Goal: Transaction & Acquisition: Purchase product/service

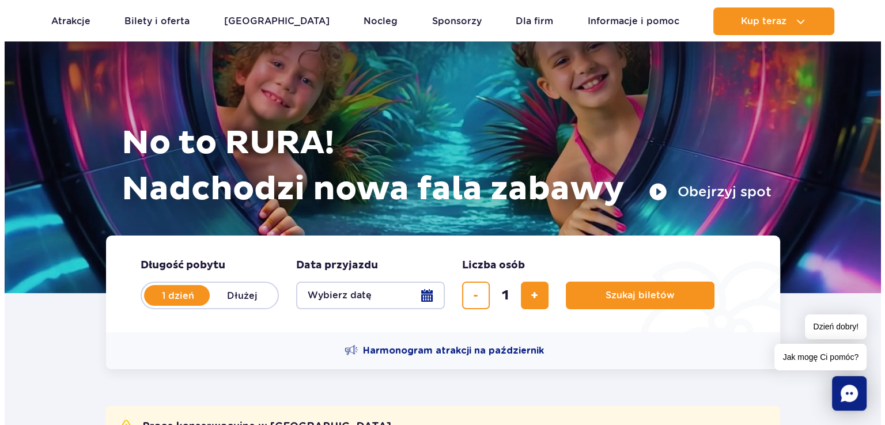
scroll to position [115, 0]
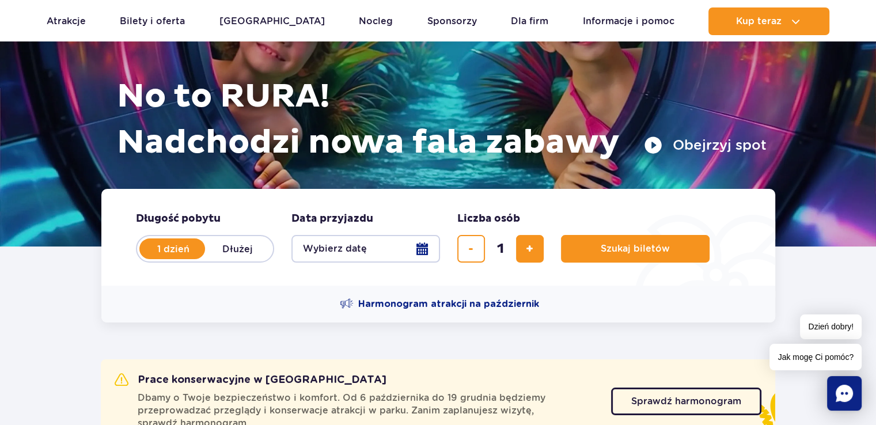
click at [420, 252] on button "Wybierz datę" at bounding box center [366, 249] width 149 height 28
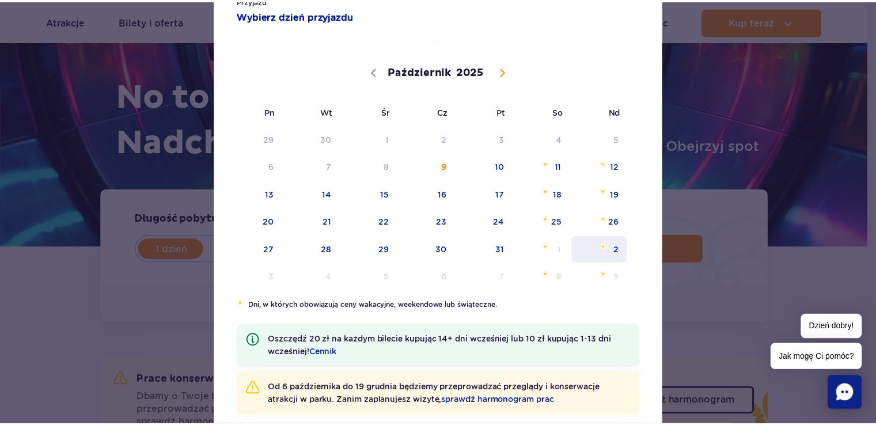
scroll to position [101, 0]
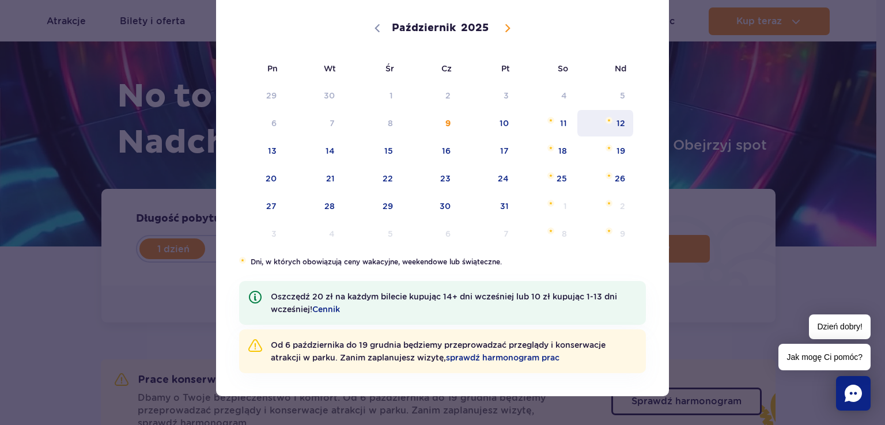
click at [610, 131] on span "12" at bounding box center [605, 123] width 58 height 27
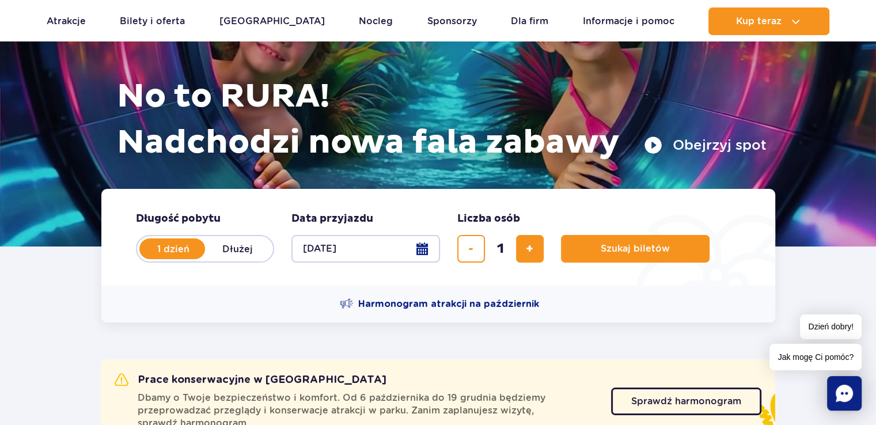
scroll to position [173, 0]
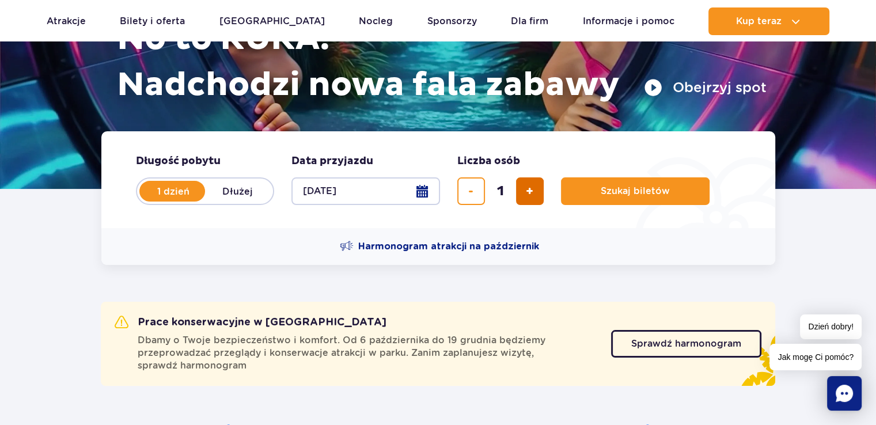
click at [522, 190] on button "dodaj bilet" at bounding box center [530, 191] width 28 height 28
type input "2"
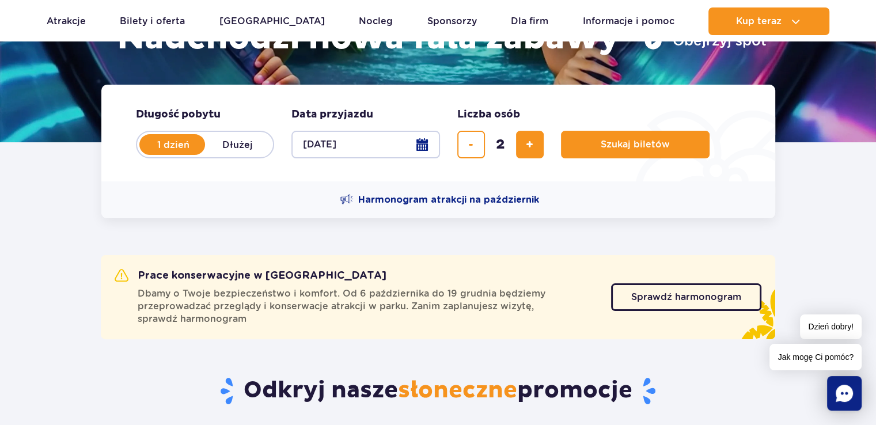
scroll to position [288, 0]
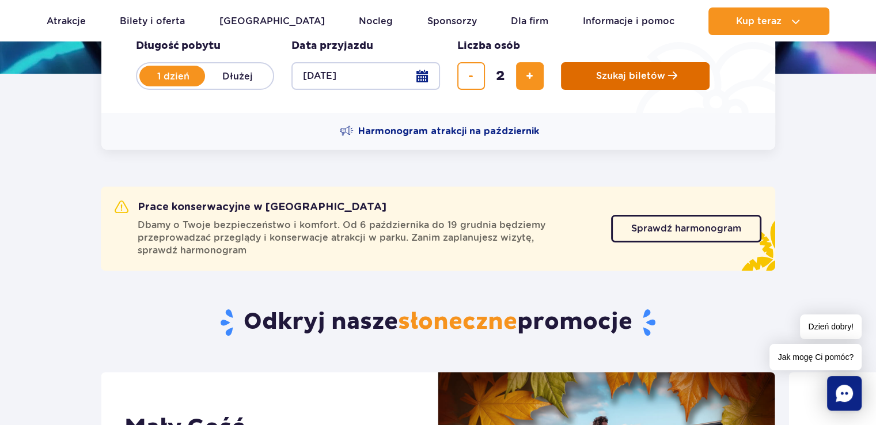
click at [646, 81] on span "Szukaj biletów" at bounding box center [630, 76] width 69 height 10
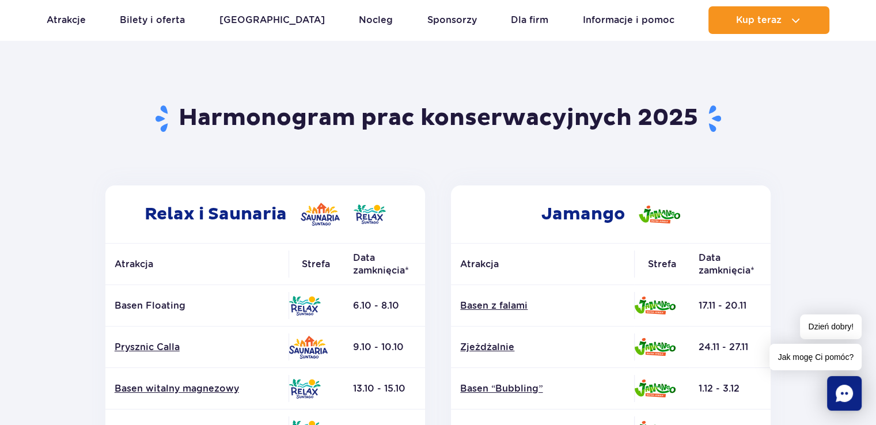
scroll to position [115, 0]
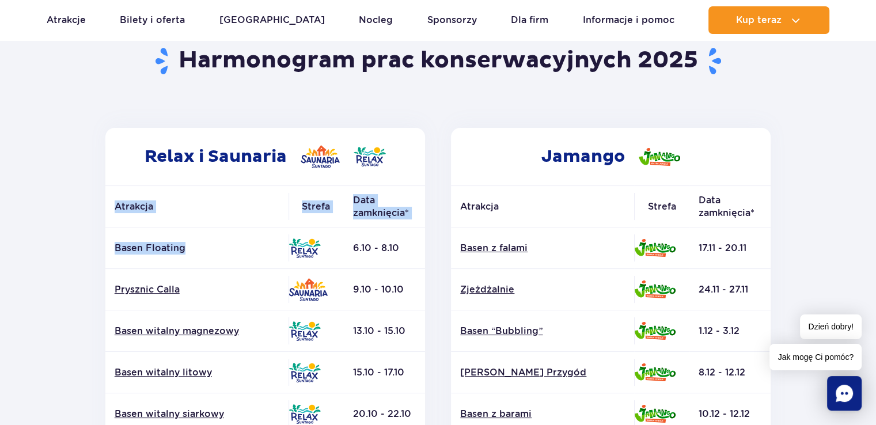
drag, startPoint x: 99, startPoint y: 244, endPoint x: 193, endPoint y: 244, distance: 93.9
click at [240, 228] on td "Basen Floating" at bounding box center [196, 248] width 183 height 41
drag, startPoint x: 116, startPoint y: 245, endPoint x: 191, endPoint y: 245, distance: 74.9
click at [190, 245] on p "Basen Floating" at bounding box center [197, 248] width 165 height 13
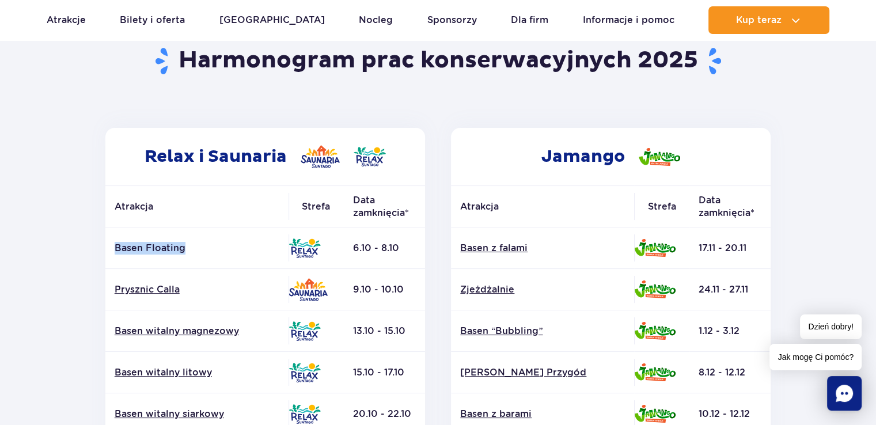
click at [183, 253] on div at bounding box center [183, 253] width 0 height 0
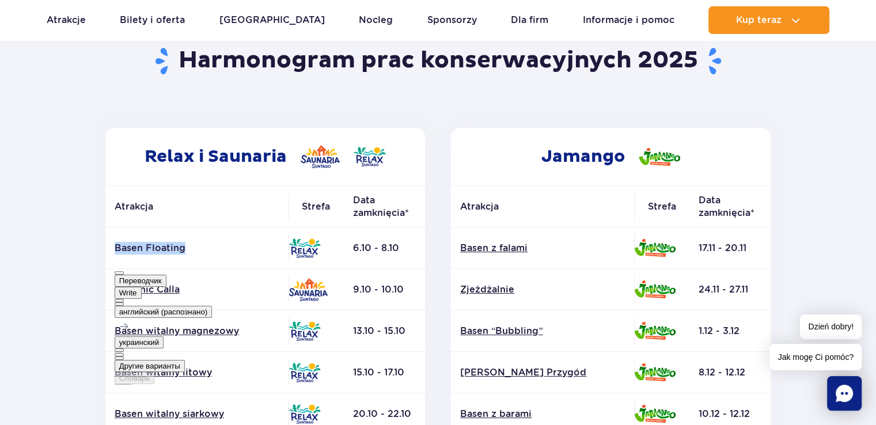
click at [221, 243] on p "Basen Floating" at bounding box center [197, 248] width 165 height 13
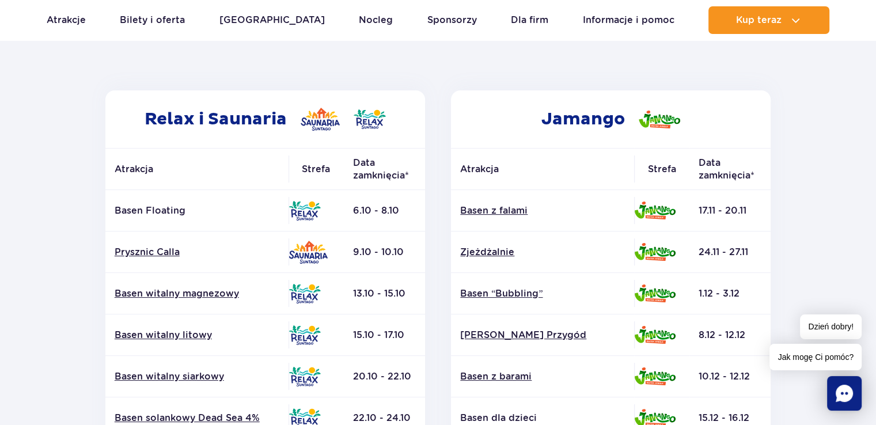
scroll to position [173, 0]
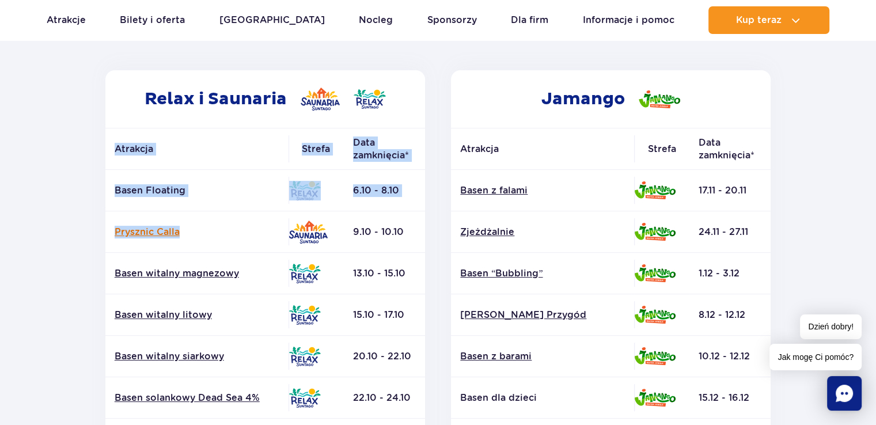
drag, startPoint x: 100, startPoint y: 228, endPoint x: 202, endPoint y: 229, distance: 102.6
click at [201, 229] on div "Relax i Saunaria Atrakcja Strefa Data zamknięcia* Basen Floating" at bounding box center [265, 382] width 346 height 624
click at [214, 229] on link "Prysznic Calla" at bounding box center [197, 232] width 165 height 13
click at [29, 184] on section "Powrót do strony głównej Harmonogram prac konserwacyjnych 2025 Relax i Saunaria…" at bounding box center [438, 365] width 876 height 826
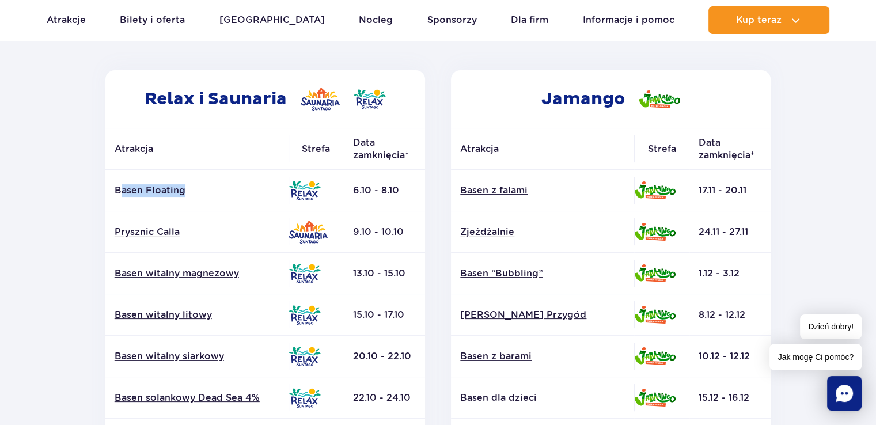
drag, startPoint x: 118, startPoint y: 186, endPoint x: 203, endPoint y: 187, distance: 84.7
click at [203, 187] on p "Basen Floating" at bounding box center [197, 190] width 165 height 13
drag, startPoint x: 219, startPoint y: 186, endPoint x: 242, endPoint y: 192, distance: 23.9
click at [219, 186] on p "Basen Floating" at bounding box center [197, 190] width 165 height 13
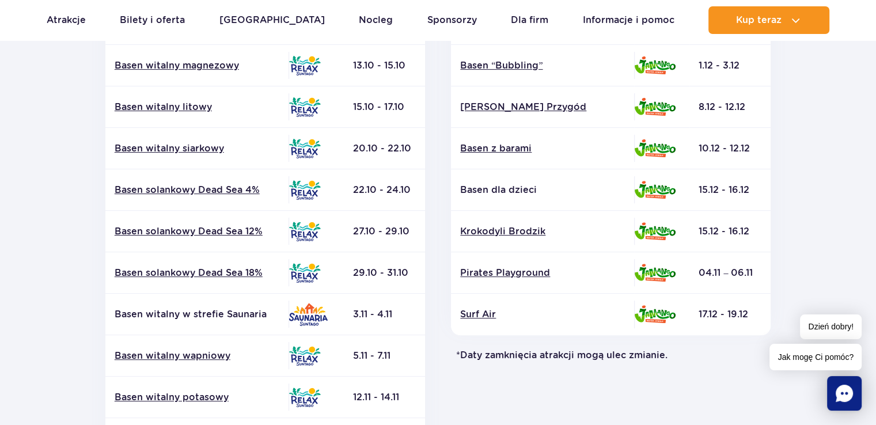
scroll to position [230, 0]
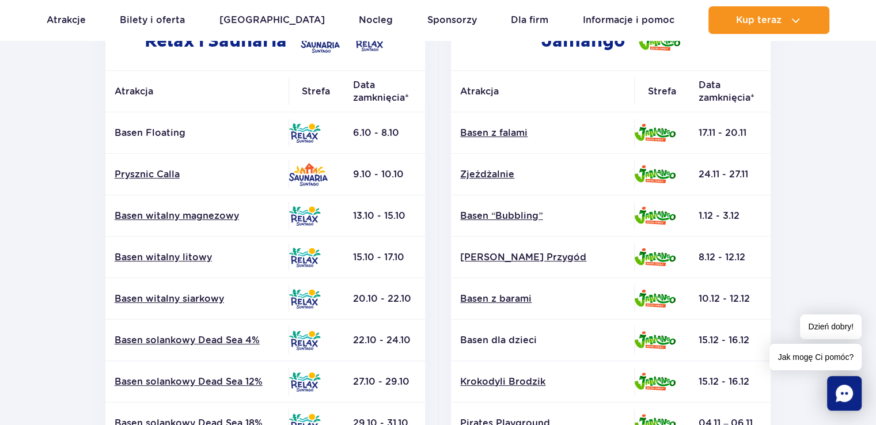
click at [71, 142] on section "Powrót do strony głównej Harmonogram prac konserwacyjnych 2025 Relax i Saunaria…" at bounding box center [438, 307] width 876 height 826
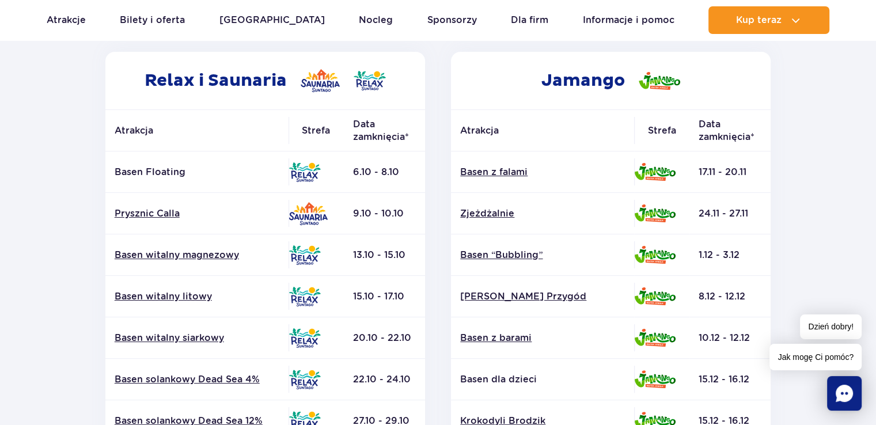
scroll to position [173, 0]
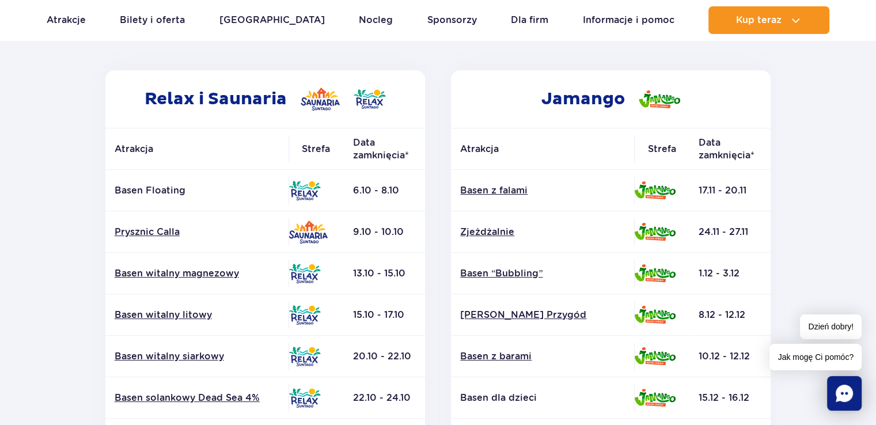
click at [47, 195] on section "Powrót do strony głównej Harmonogram prac konserwacyjnych 2025 Relax i Saunaria…" at bounding box center [438, 365] width 876 height 826
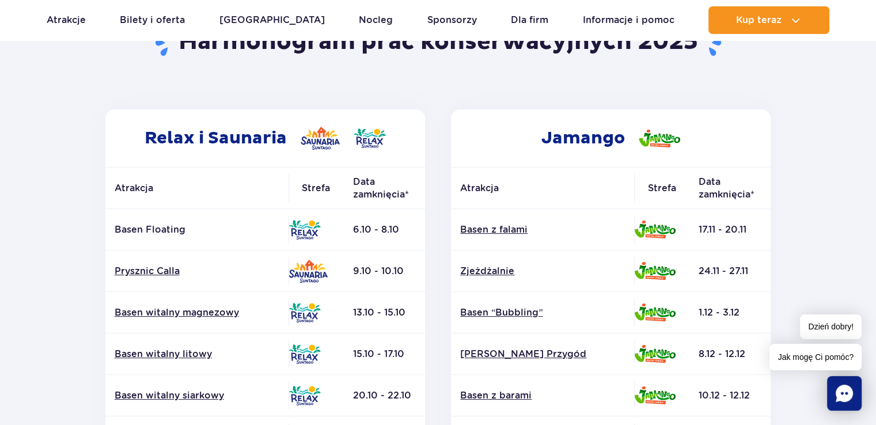
scroll to position [115, 0]
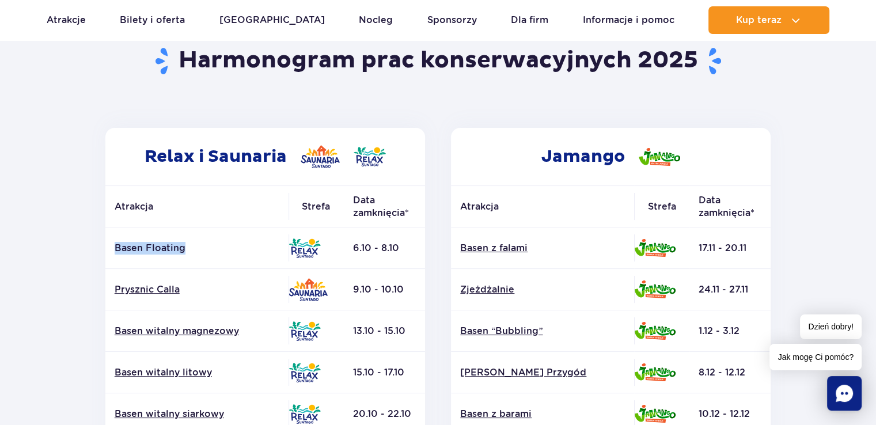
drag, startPoint x: 112, startPoint y: 249, endPoint x: 207, endPoint y: 251, distance: 95.1
click at [207, 251] on td "Basen Floating" at bounding box center [196, 248] width 183 height 41
click at [183, 253] on div at bounding box center [183, 253] width 0 height 0
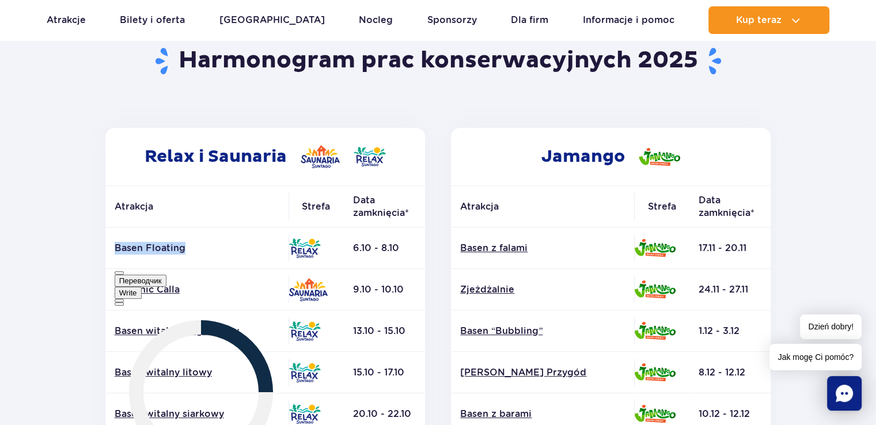
click at [227, 243] on p "Basen Floating" at bounding box center [197, 248] width 165 height 13
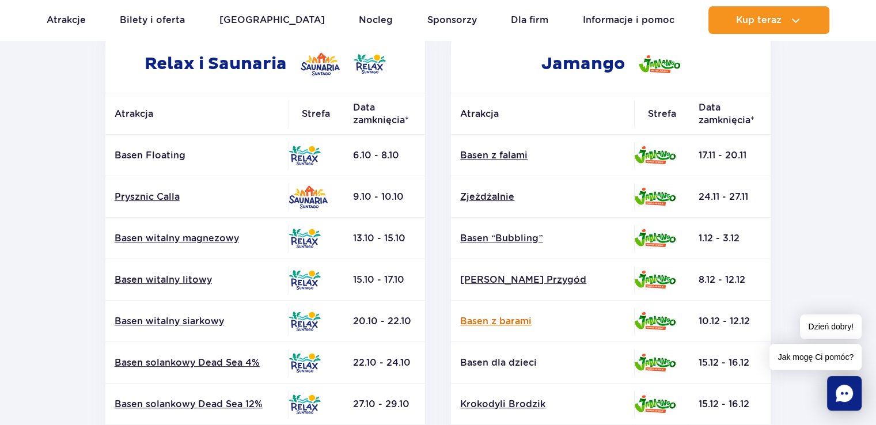
scroll to position [173, 0]
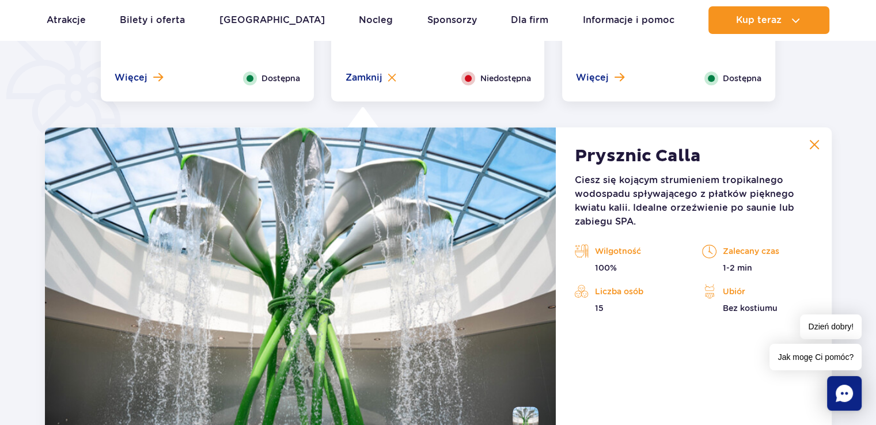
scroll to position [677, 0]
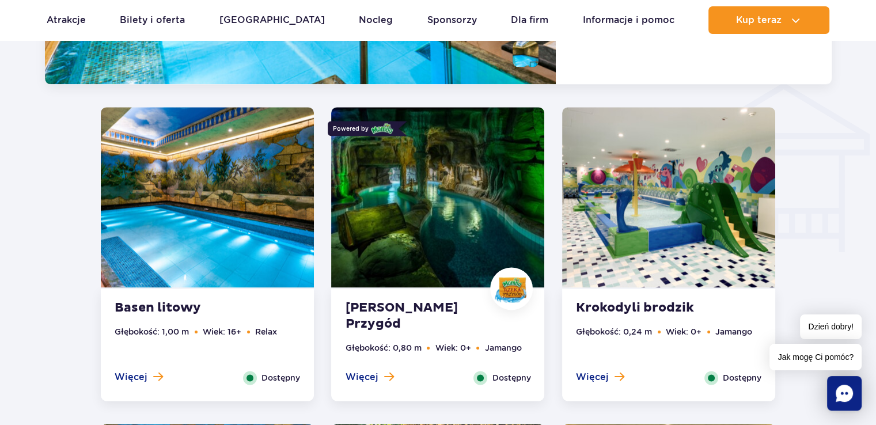
scroll to position [1359, 0]
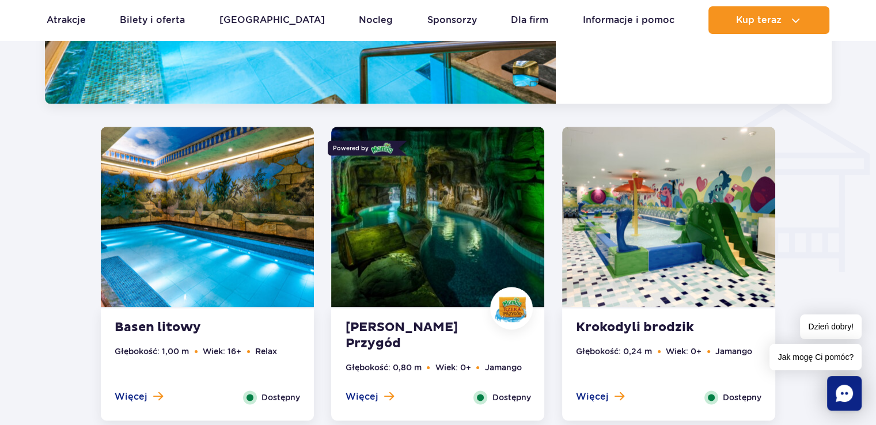
click at [392, 336] on strong "[PERSON_NAME] Przygód" at bounding box center [414, 336] width 139 height 32
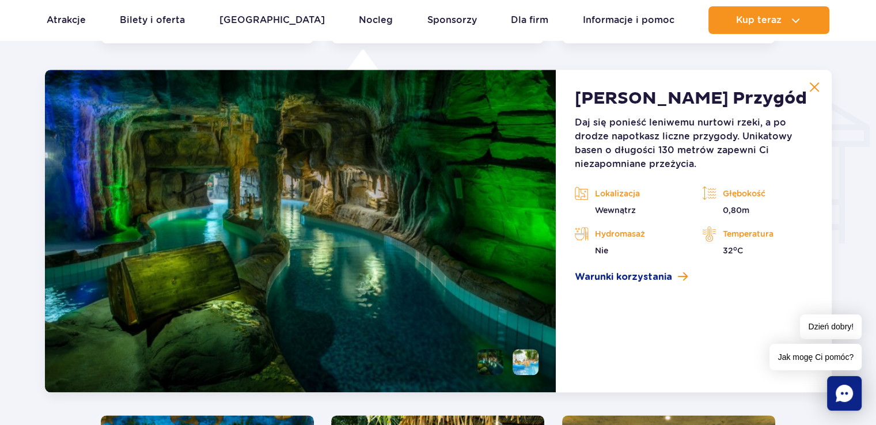
scroll to position [1676, 0]
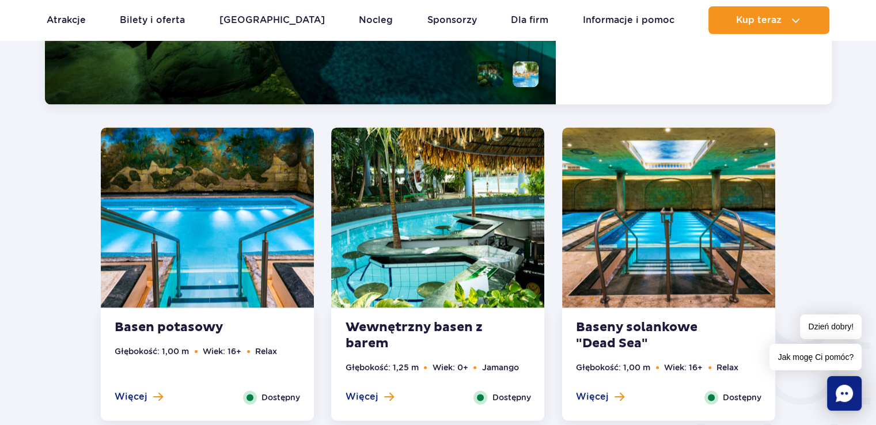
click at [629, 328] on strong "Baseny solankowe "Dead Sea"" at bounding box center [645, 336] width 139 height 32
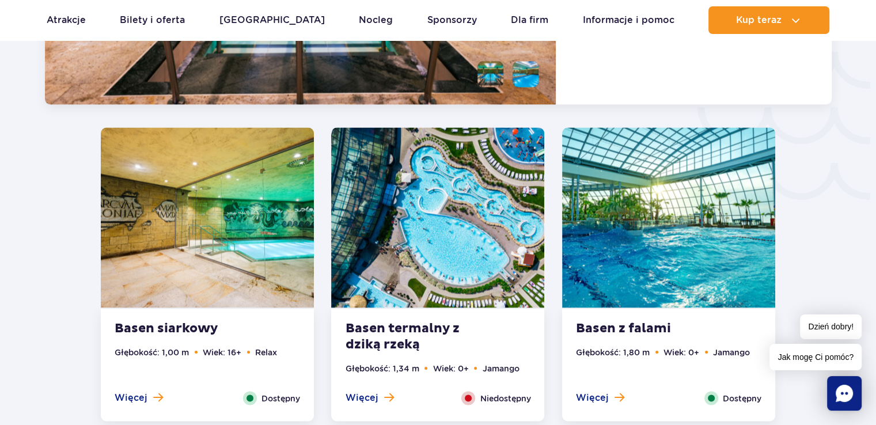
scroll to position [1704, 0]
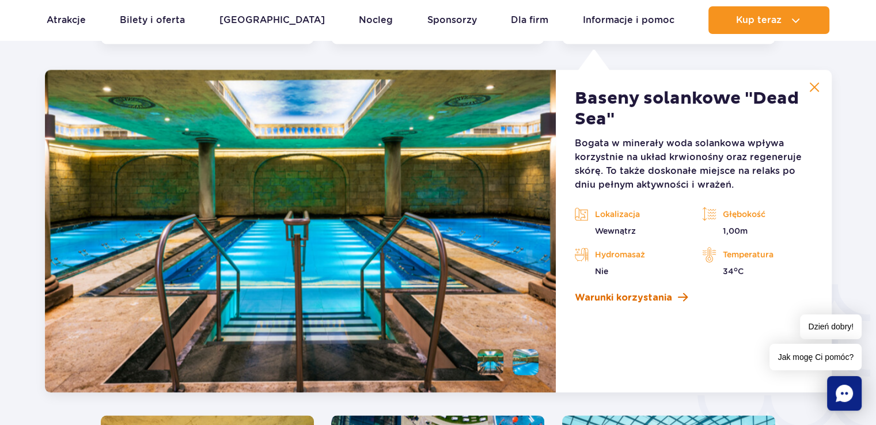
click at [645, 303] on span "Warunki korzystania" at bounding box center [623, 298] width 97 height 14
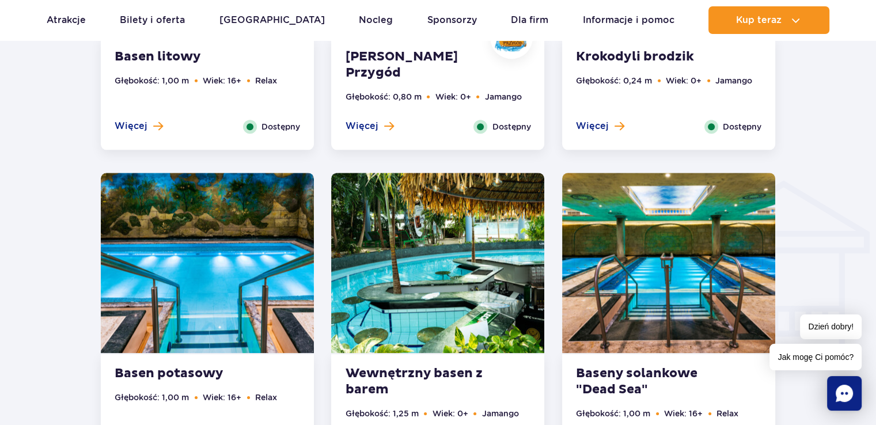
scroll to position [1475, 0]
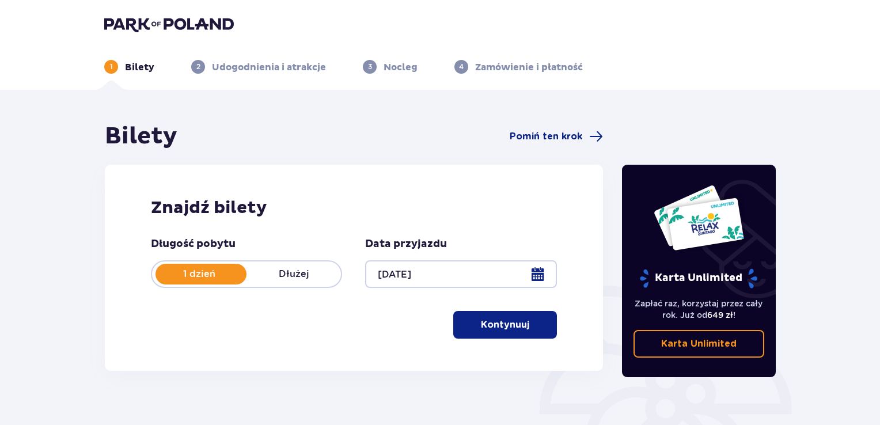
click at [511, 333] on button "Kontynuuj" at bounding box center [505, 325] width 104 height 28
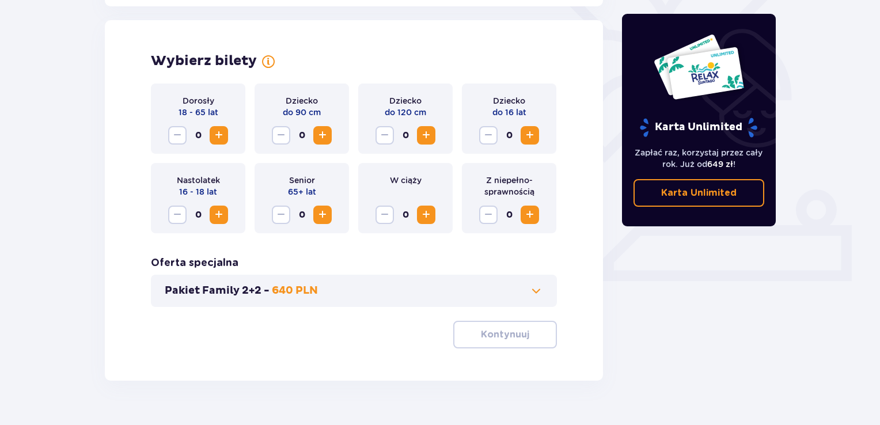
scroll to position [320, 0]
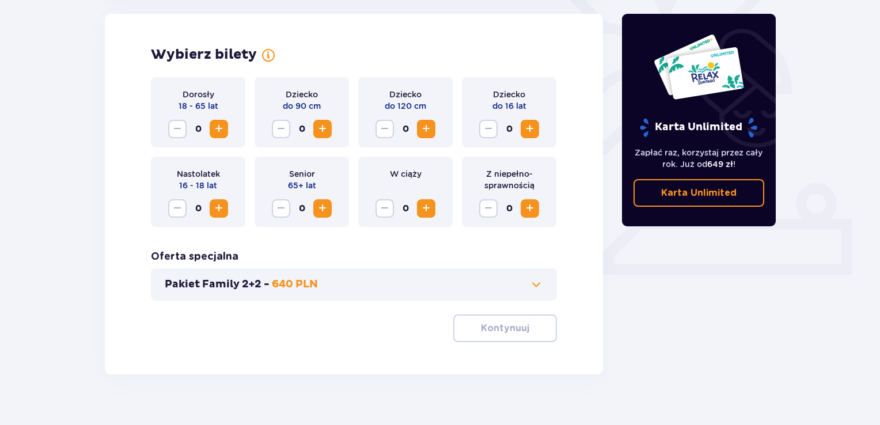
click at [219, 133] on span "Zwiększ" at bounding box center [219, 129] width 14 height 14
click at [448, 283] on button "Pakiet Family 2+2 - 640 PLN" at bounding box center [354, 285] width 379 height 14
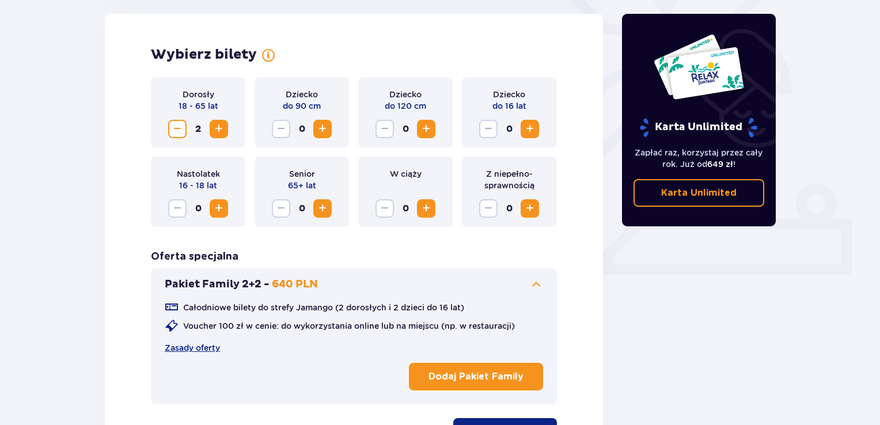
click at [448, 283] on button "Pakiet Family 2+2 - 640 PLN" at bounding box center [354, 285] width 379 height 14
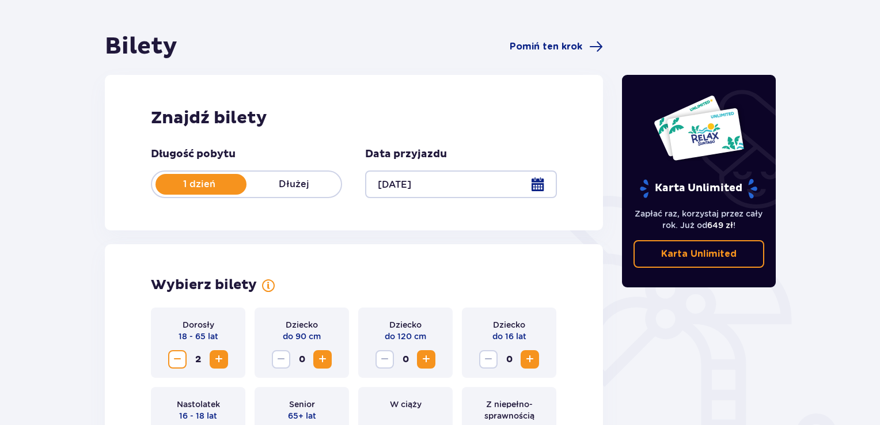
scroll to position [263, 0]
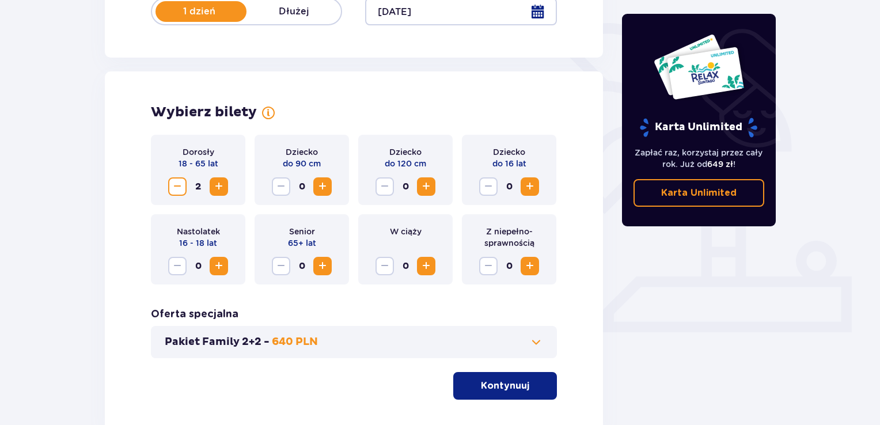
click at [486, 388] on p "Kontynuuj" at bounding box center [505, 386] width 48 height 13
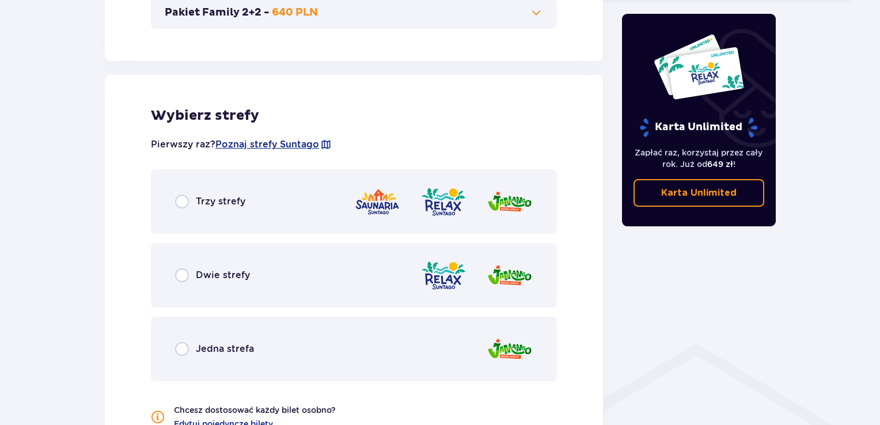
scroll to position [640, 0]
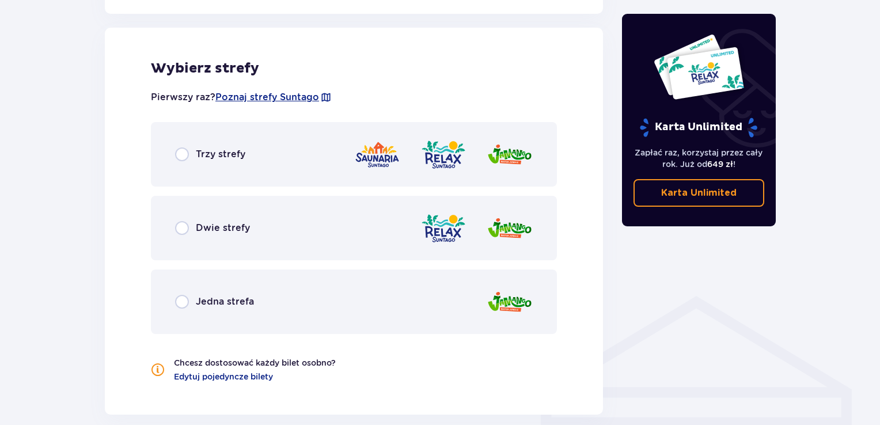
click at [180, 155] on input "radio" at bounding box center [182, 155] width 14 height 14
radio input "true"
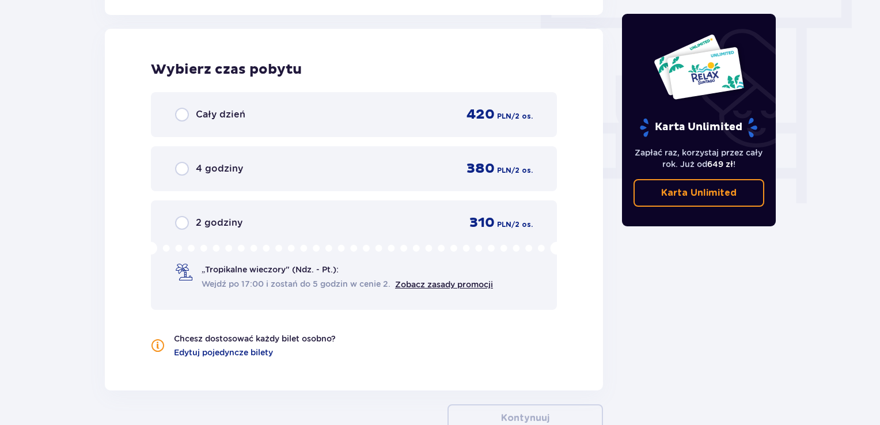
scroll to position [1041, 0]
click at [179, 112] on input "radio" at bounding box center [182, 114] width 14 height 14
radio input "true"
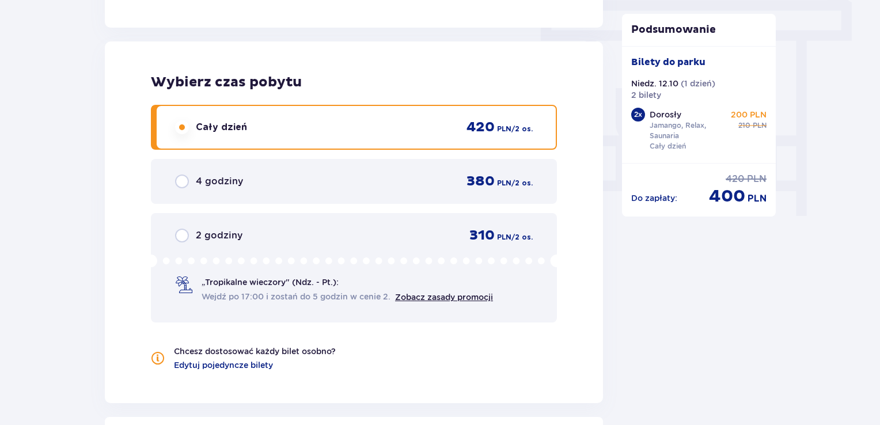
scroll to position [1152, 0]
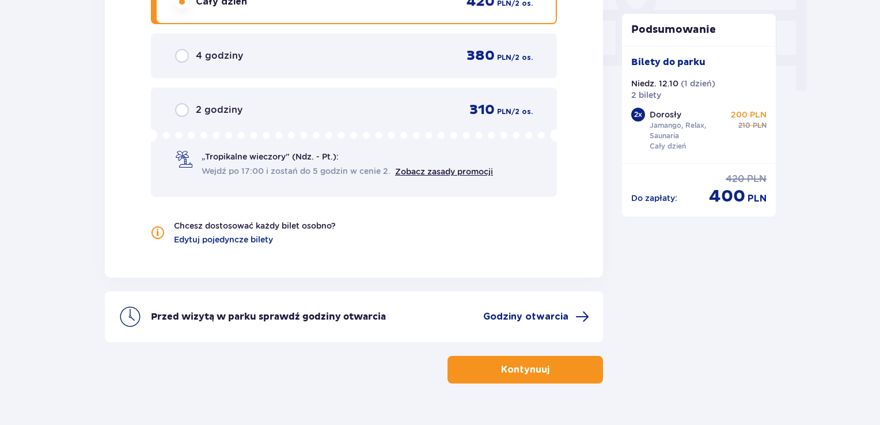
click at [509, 367] on p "Kontynuuj" at bounding box center [525, 370] width 48 height 13
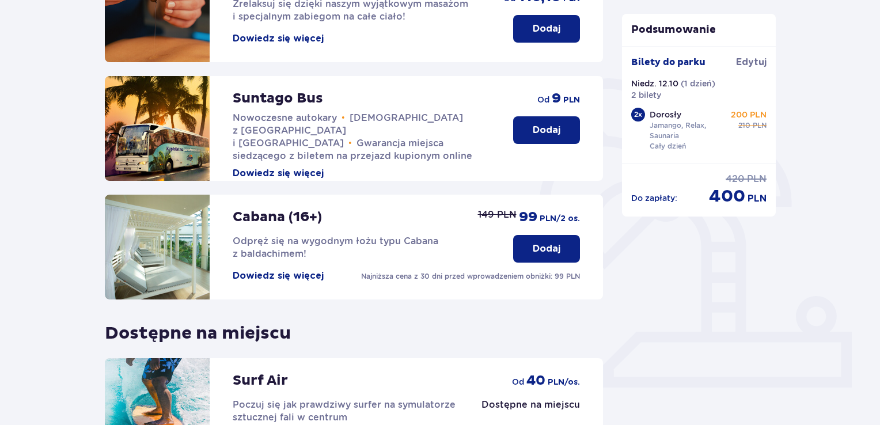
scroll to position [183, 0]
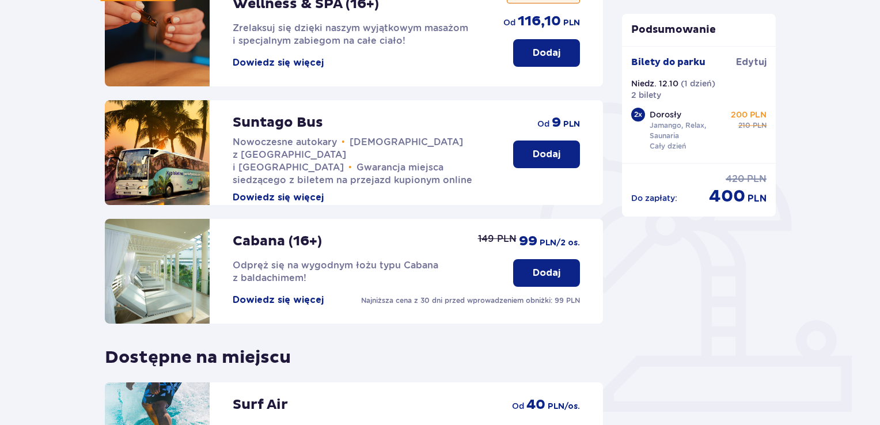
click at [546, 160] on p "Dodaj" at bounding box center [547, 154] width 28 height 13
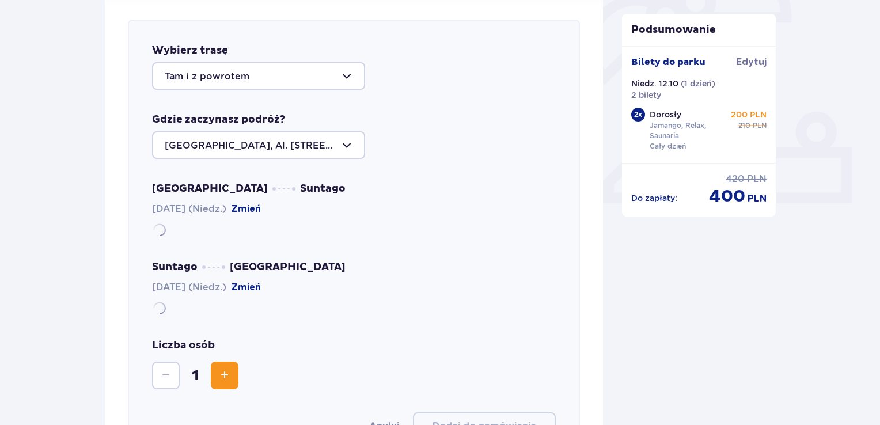
scroll to position [398, 0]
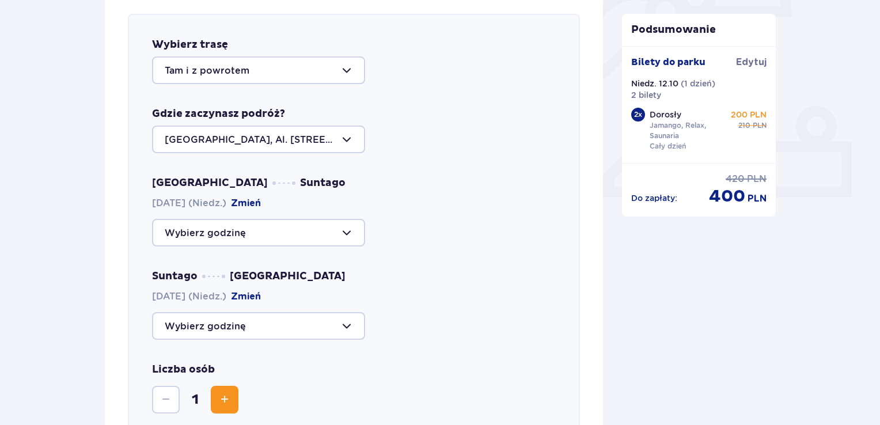
click at [279, 82] on div at bounding box center [258, 70] width 213 height 28
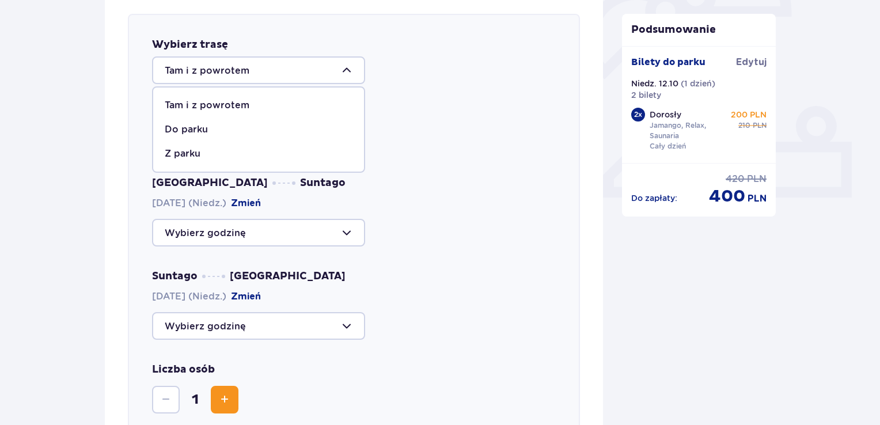
click at [280, 79] on div at bounding box center [258, 70] width 213 height 28
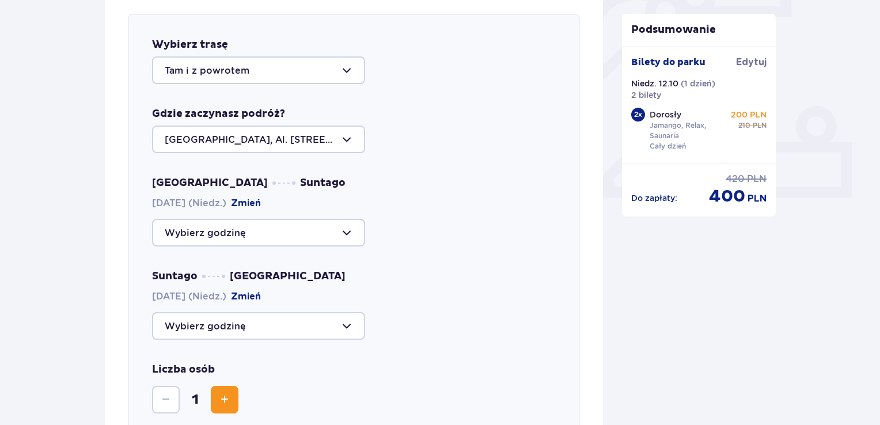
click at [291, 146] on div at bounding box center [258, 140] width 213 height 28
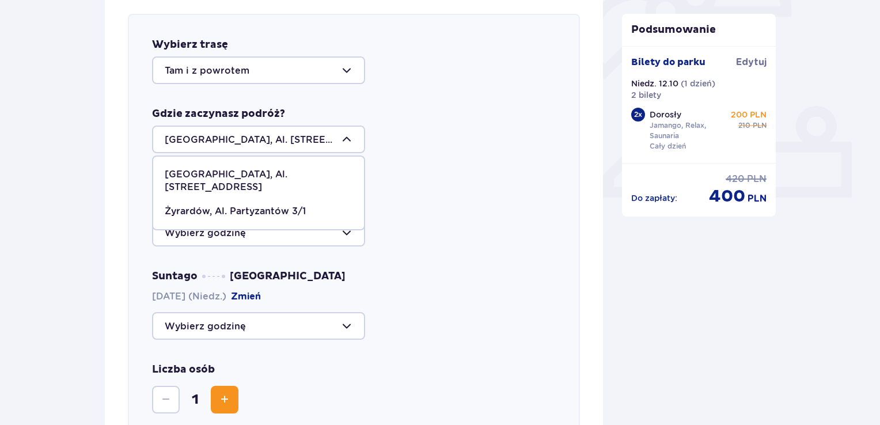
click at [292, 144] on div at bounding box center [258, 140] width 213 height 28
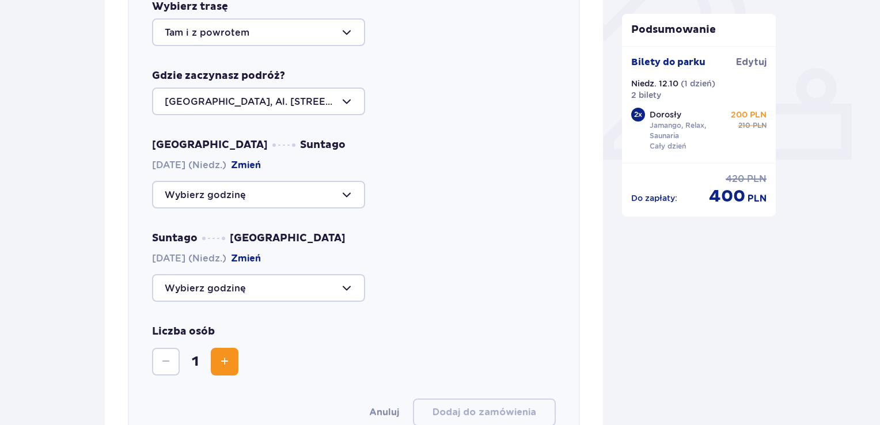
scroll to position [455, 0]
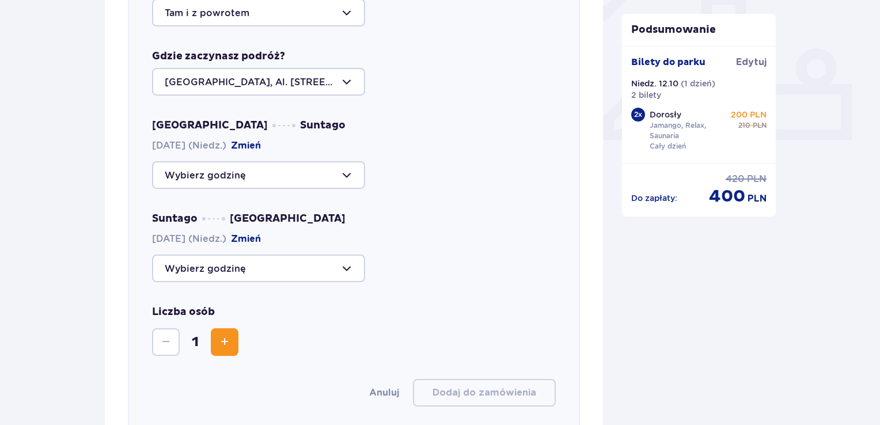
click at [226, 343] on span "Zwiększ" at bounding box center [225, 342] width 14 height 14
click at [260, 172] on div at bounding box center [258, 175] width 213 height 28
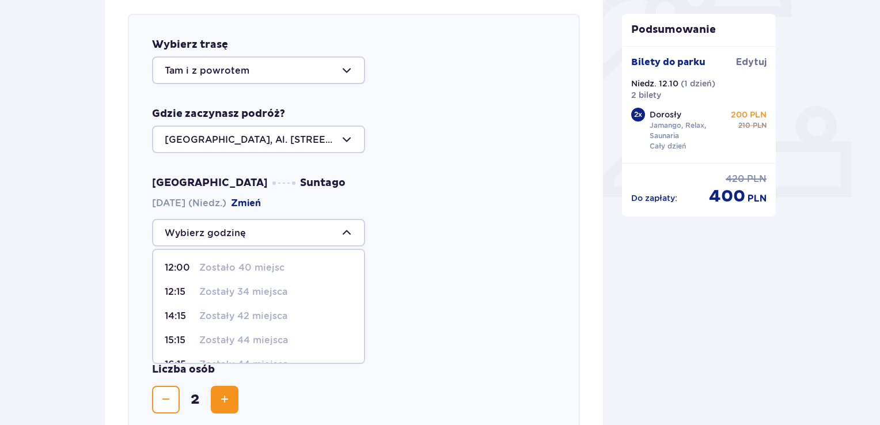
scroll to position [116, 0]
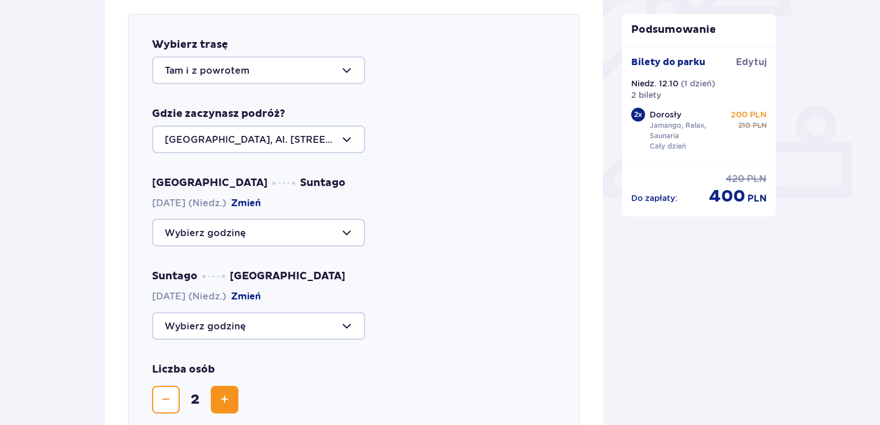
click at [422, 284] on div "Suntago Warszawa 12.10.2025 (Niedz.) Zmień" at bounding box center [354, 305] width 404 height 70
click at [337, 324] on div at bounding box center [258, 326] width 213 height 28
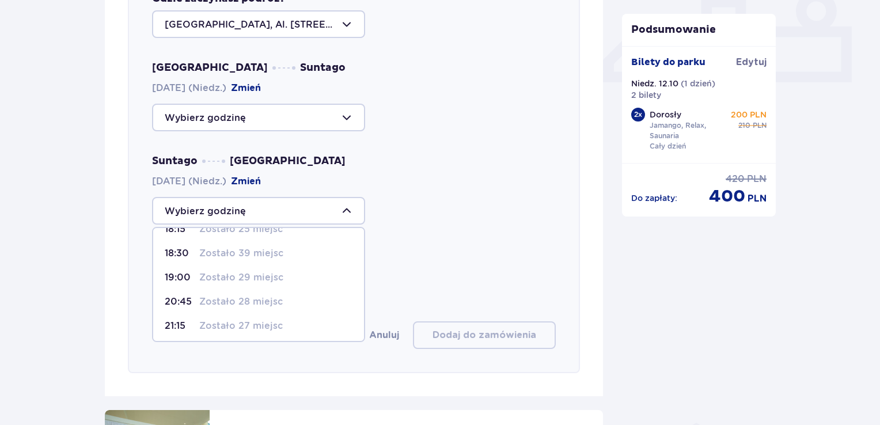
scroll to position [67, 0]
click at [407, 252] on div "Liczba osób 2" at bounding box center [354, 273] width 404 height 51
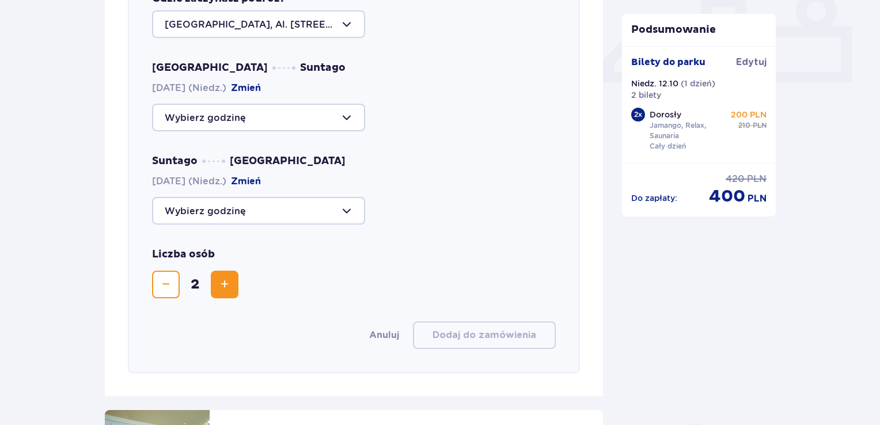
click at [334, 209] on div at bounding box center [258, 211] width 213 height 28
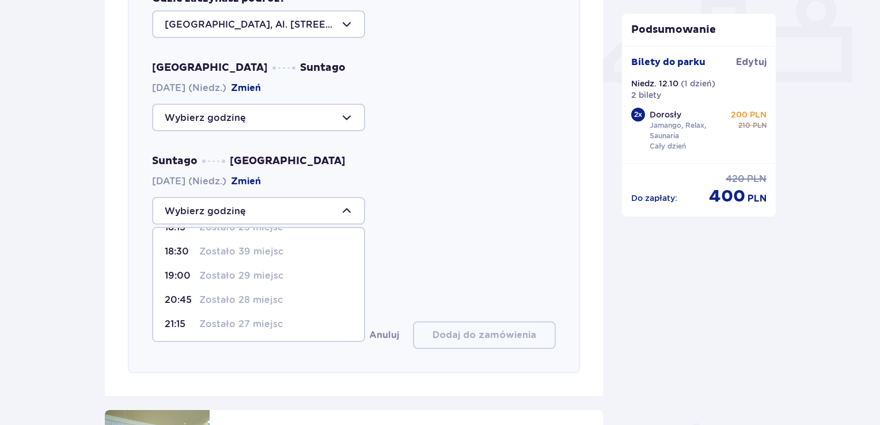
click at [296, 324] on div "21:15 Zostało 27 miejsc" at bounding box center [259, 324] width 188 height 13
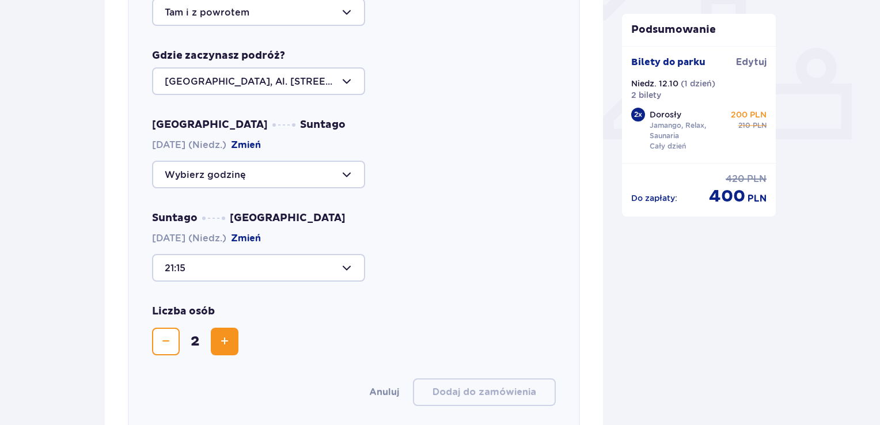
scroll to position [455, 0]
click at [289, 183] on div at bounding box center [258, 175] width 213 height 28
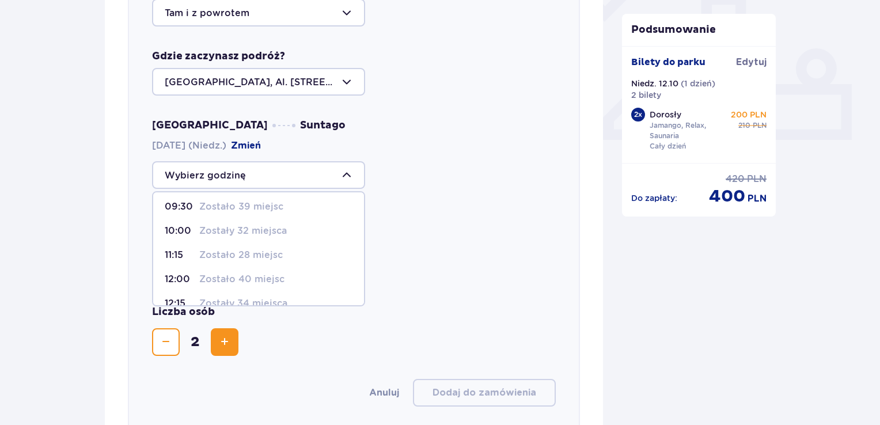
scroll to position [0, 0]
click at [390, 222] on div "Suntago Warszawa 12.10.2025 (Niedz.) Zmień 21:15" at bounding box center [354, 247] width 404 height 70
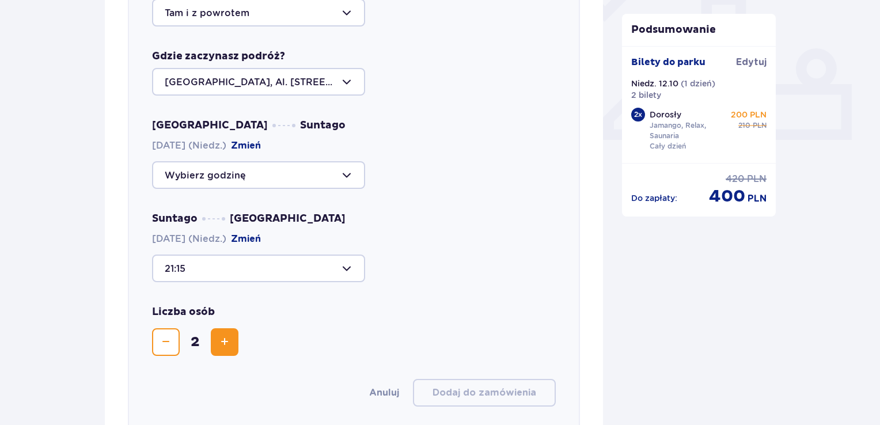
click at [309, 173] on div at bounding box center [258, 175] width 213 height 28
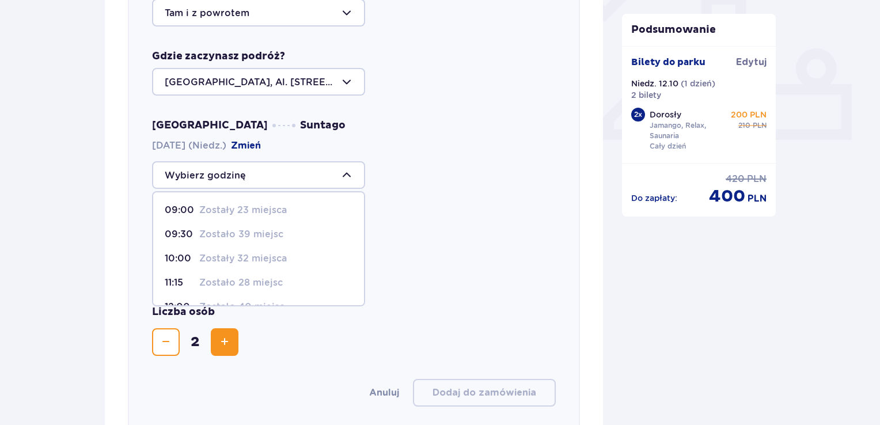
click at [396, 243] on div "Suntago Warszawa 12.10.2025 (Niedz.) Zmień 21:15" at bounding box center [354, 247] width 404 height 70
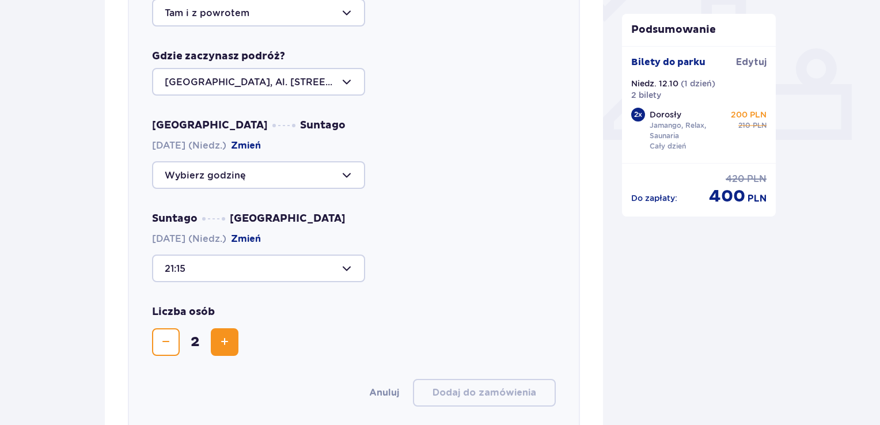
click at [274, 269] on div at bounding box center [258, 269] width 213 height 28
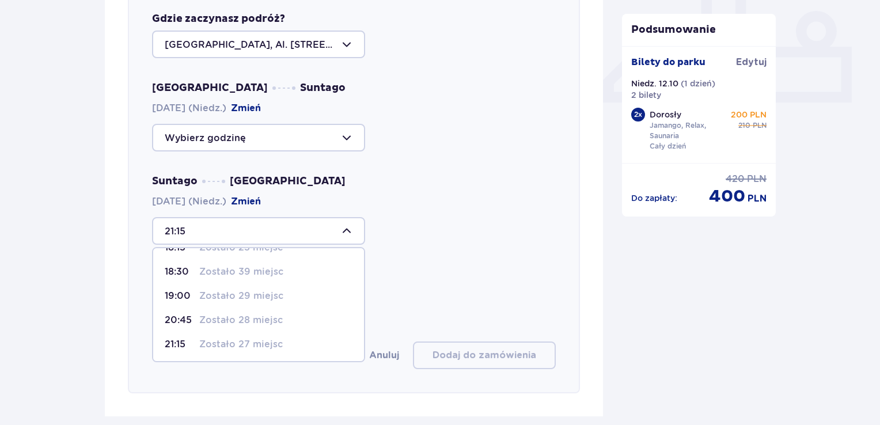
scroll to position [513, 0]
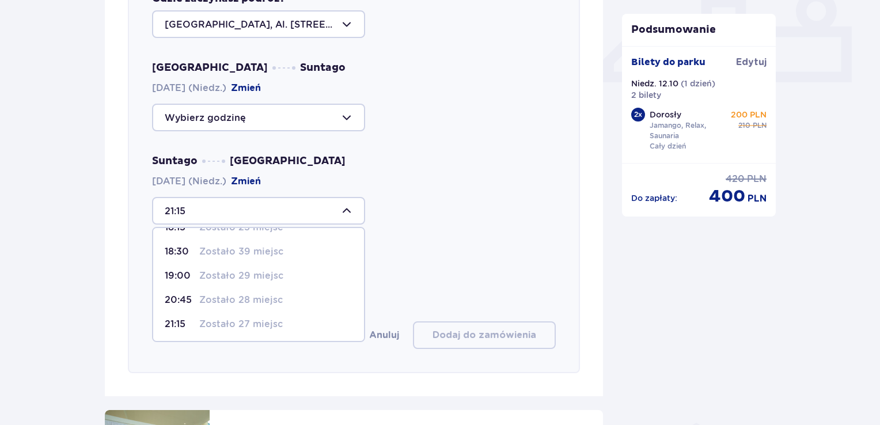
click at [295, 303] on div "20:45 Zostało 28 miejsc" at bounding box center [259, 300] width 188 height 13
type input "20:45"
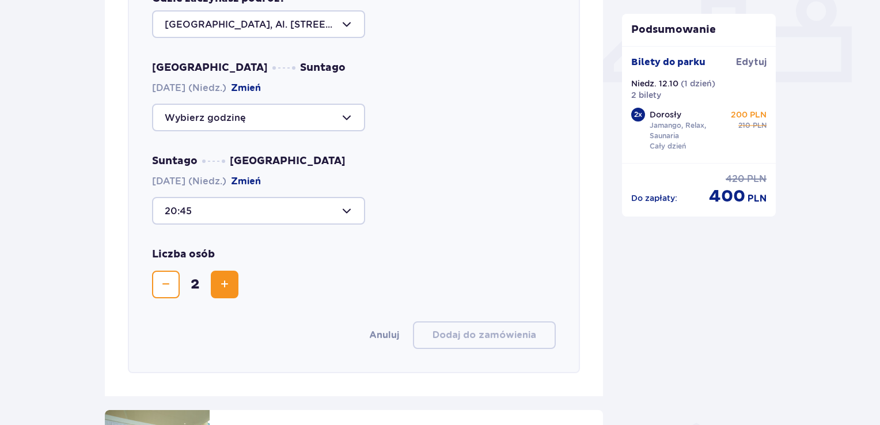
click at [271, 210] on div at bounding box center [258, 211] width 213 height 28
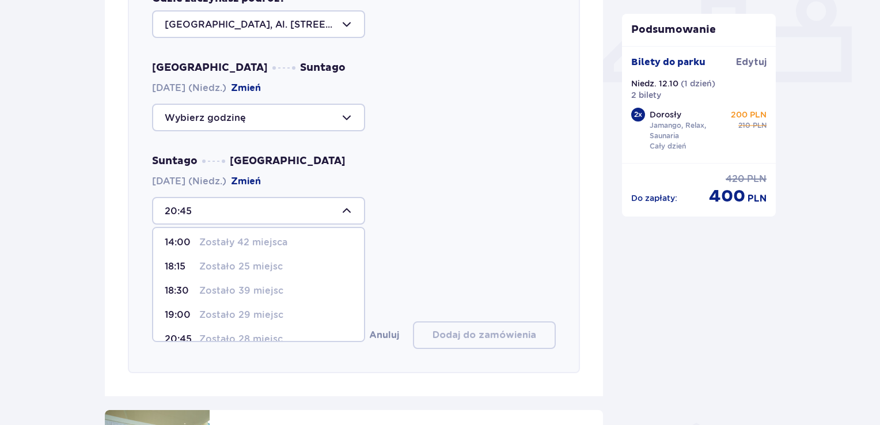
scroll to position [67, 0]
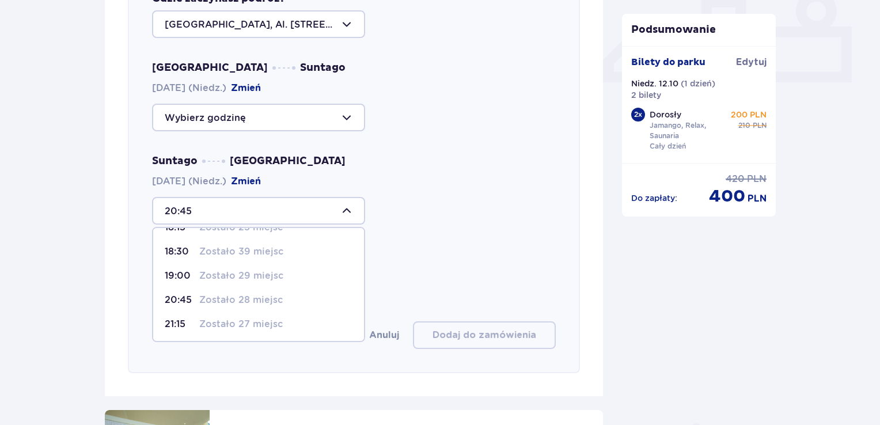
click at [227, 300] on p "Zostało 28 miejsc" at bounding box center [241, 300] width 84 height 13
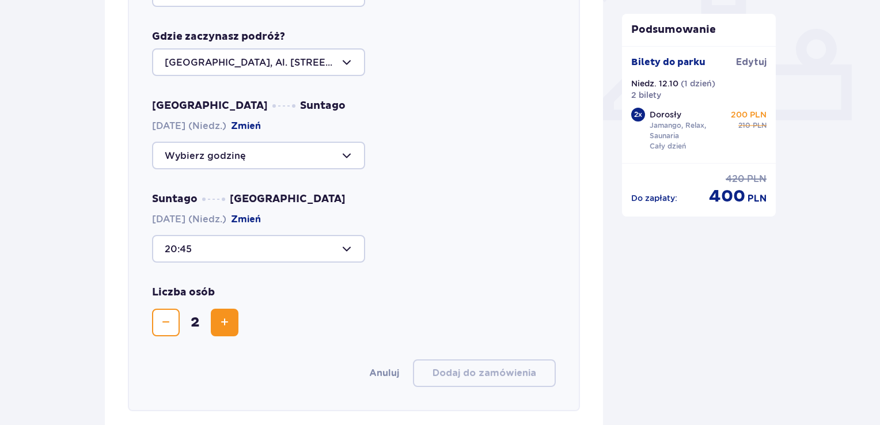
scroll to position [455, 0]
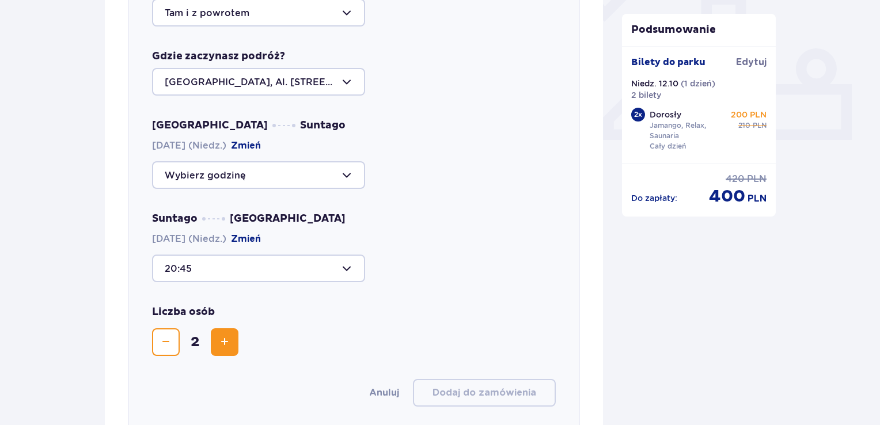
click at [279, 180] on div at bounding box center [258, 175] width 213 height 28
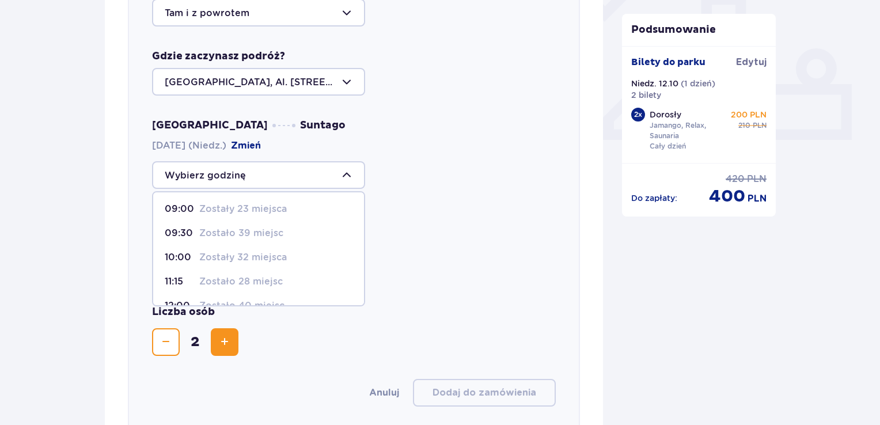
scroll to position [0, 0]
click at [265, 256] on p "Zostały 32 miejsca" at bounding box center [243, 258] width 88 height 13
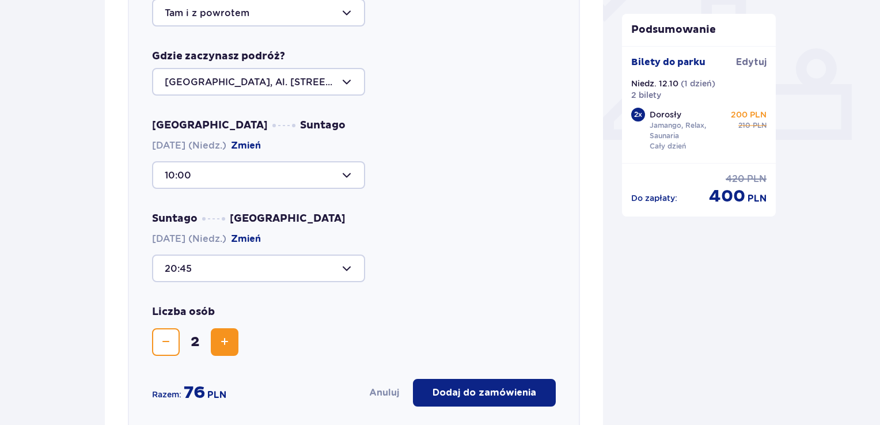
click at [307, 175] on div at bounding box center [258, 175] width 213 height 28
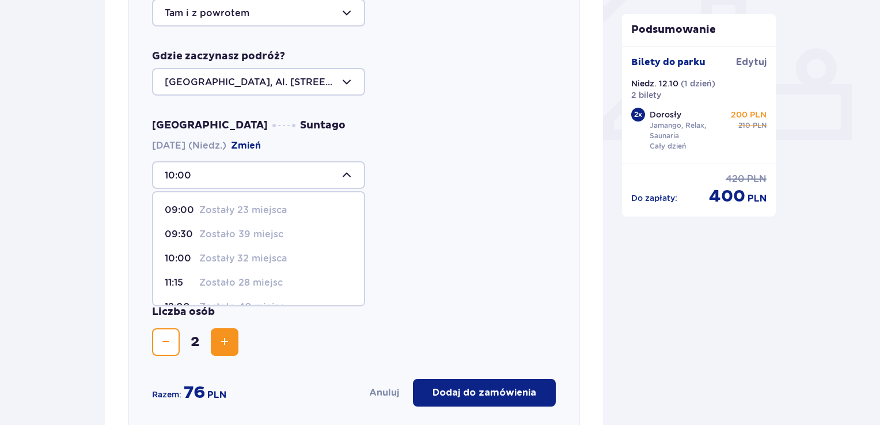
click at [234, 277] on p "Zostało 28 miejsc" at bounding box center [241, 283] width 84 height 13
type input "11:15"
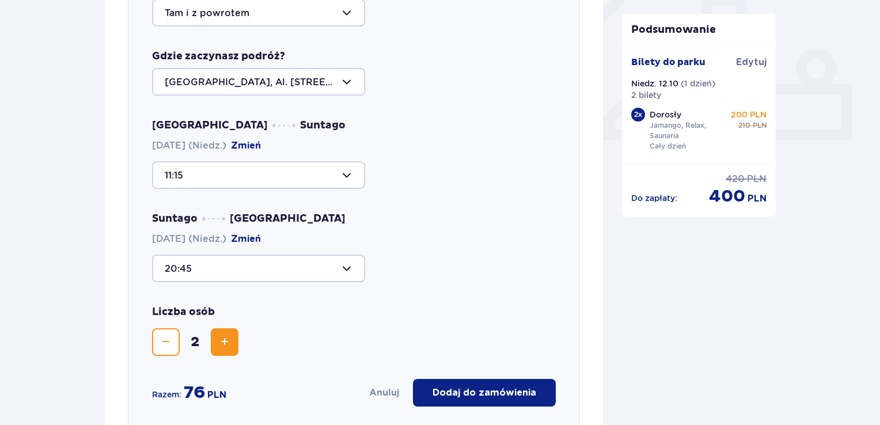
click at [275, 178] on div at bounding box center [258, 175] width 213 height 28
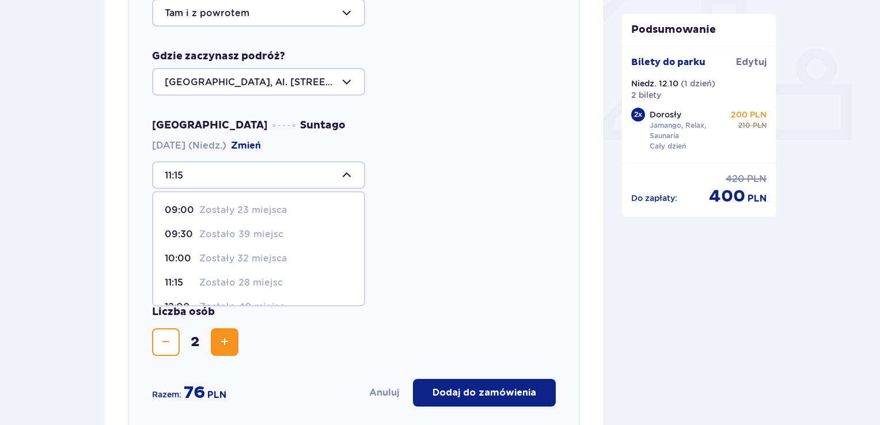
click at [301, 279] on div "11:15 Zostało 28 miejsc" at bounding box center [259, 283] width 188 height 13
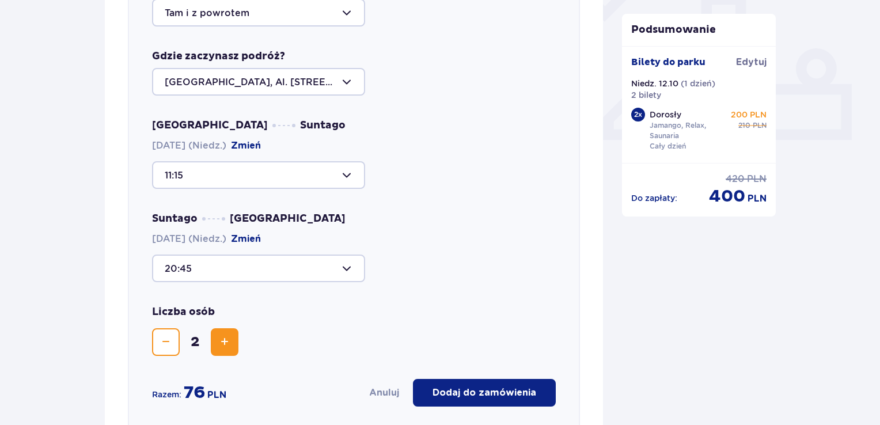
click at [320, 176] on div at bounding box center [258, 175] width 213 height 28
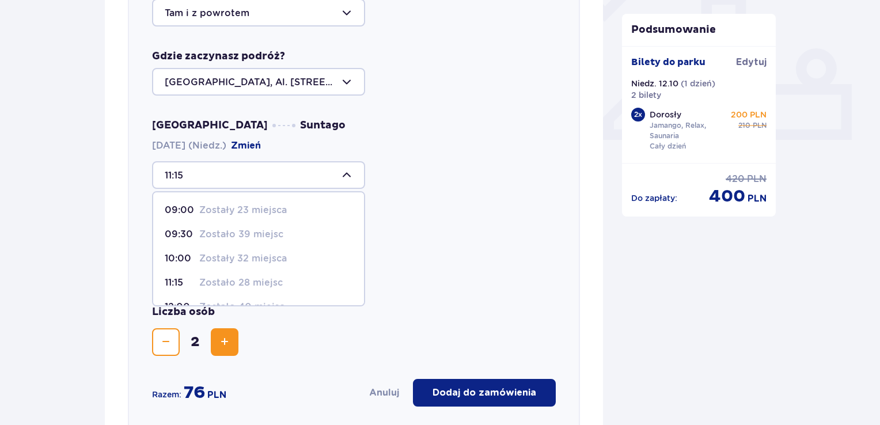
click at [428, 222] on div "Suntago Warszawa 12.10.2025 (Niedz.) Zmień 20:45" at bounding box center [354, 247] width 404 height 70
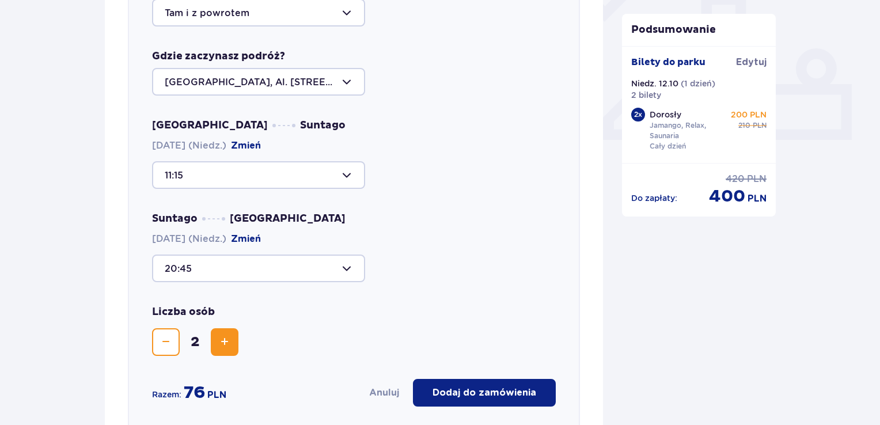
click at [300, 282] on div "Wybierz trasę Tam i z powrotem Gdzie zaczynasz podróż? Warszawa, Al. Jerozolims…" at bounding box center [354, 193] width 452 height 475
click at [304, 273] on div at bounding box center [258, 269] width 213 height 28
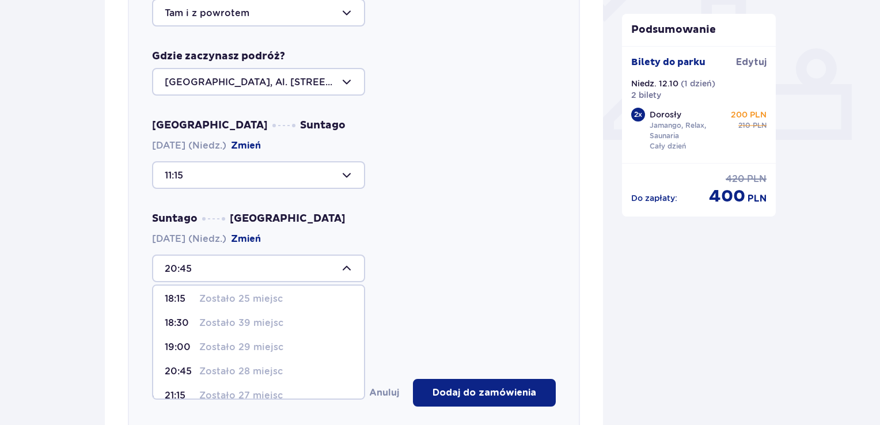
scroll to position [43, 0]
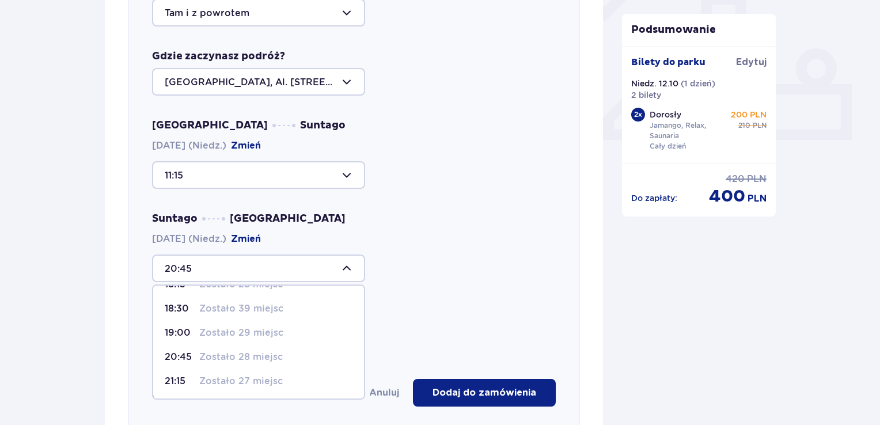
click at [284, 357] on div "20:45 Zostało 28 miejsc" at bounding box center [259, 357] width 188 height 13
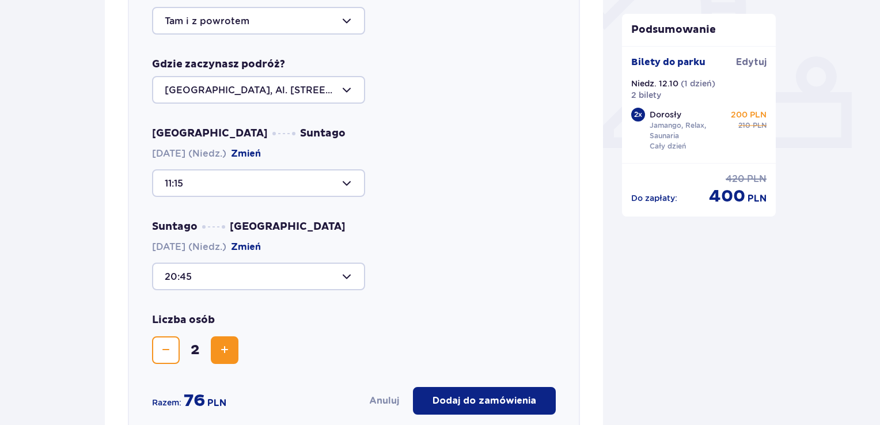
scroll to position [513, 0]
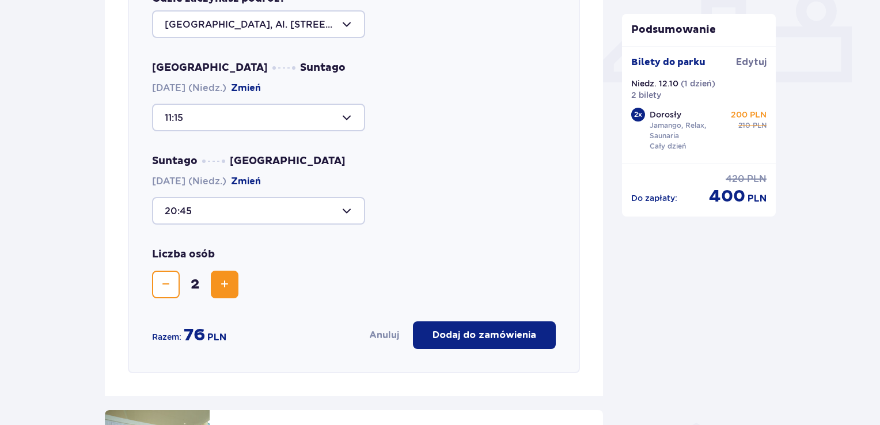
click at [503, 329] on p "Dodaj do zamówienia" at bounding box center [485, 335] width 104 height 13
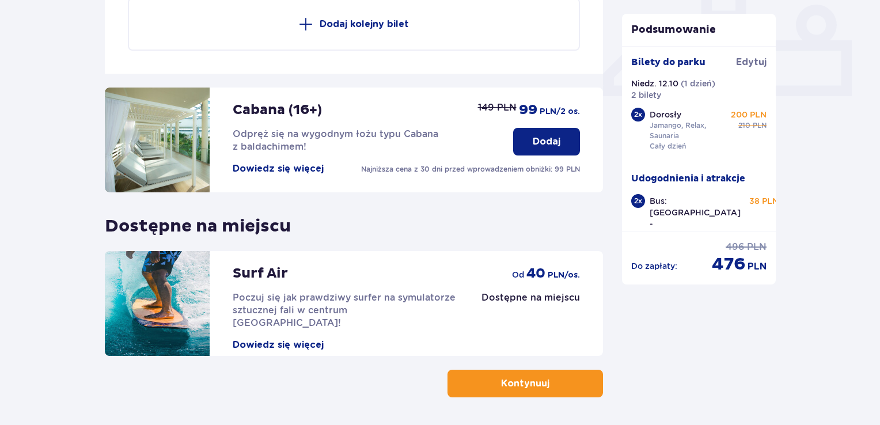
scroll to position [539, 0]
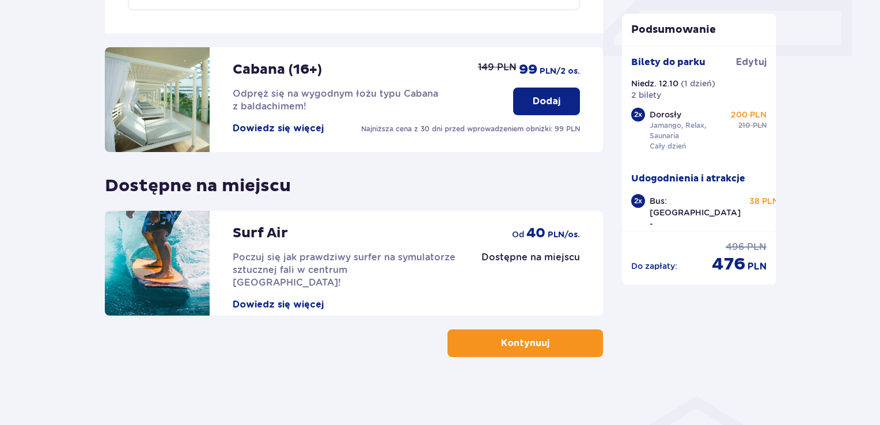
click at [558, 339] on span "button" at bounding box center [552, 344] width 14 height 14
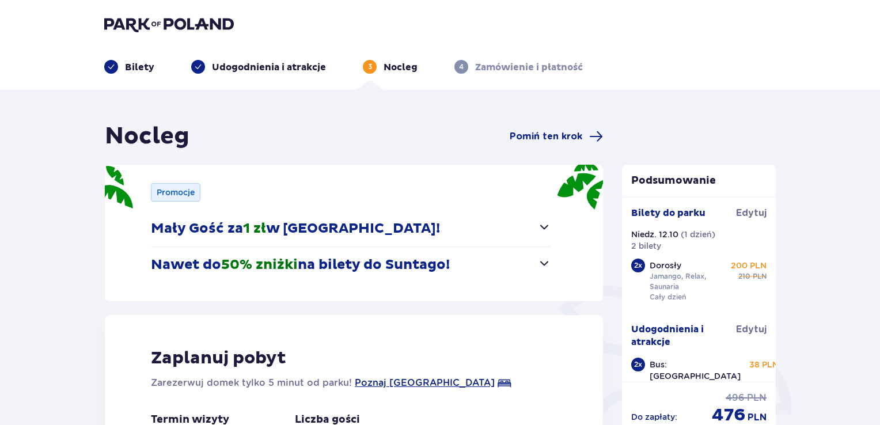
click at [539, 273] on button "Nawet do 50% zniżki na bilety do Suntago!" at bounding box center [351, 265] width 400 height 36
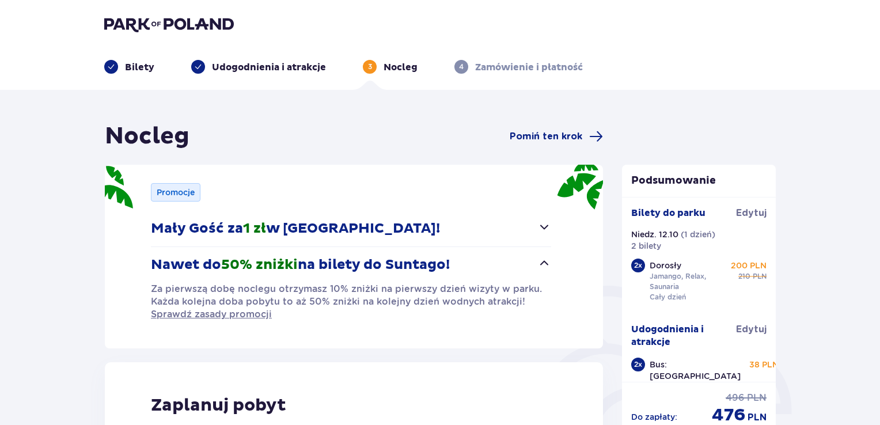
click at [539, 273] on button "Nawet do 50% zniżki na bilety do Suntago!" at bounding box center [351, 265] width 400 height 36
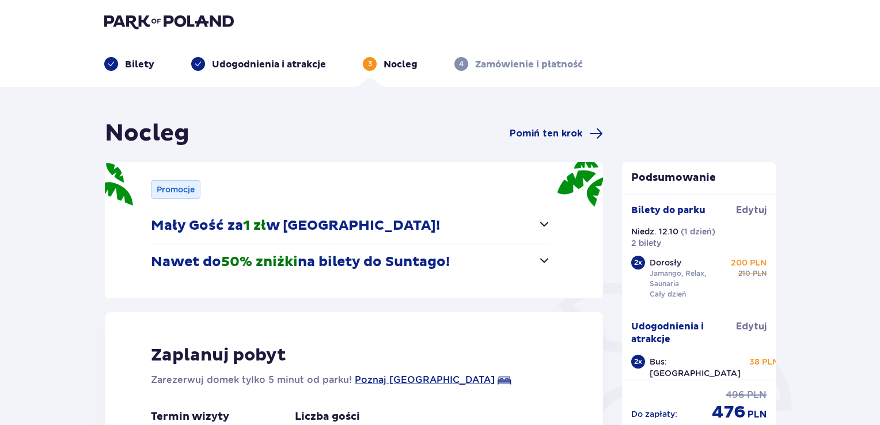
scroll to position [58, 0]
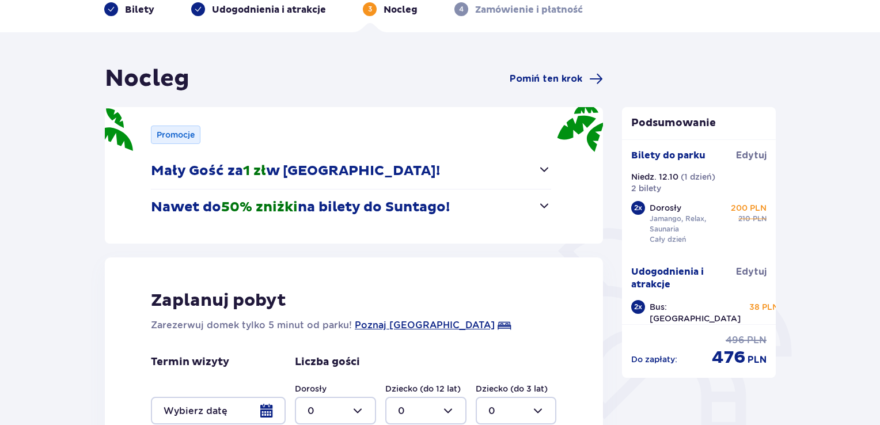
click at [525, 209] on button "Nawet do 50% zniżki na bilety do Suntago!" at bounding box center [351, 208] width 400 height 36
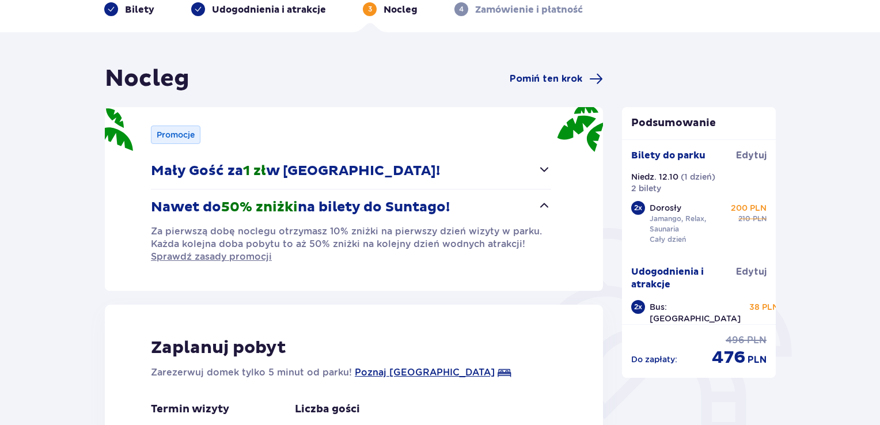
click at [522, 209] on button "Nawet do 50% zniżki na bilety do Suntago!" at bounding box center [351, 208] width 400 height 36
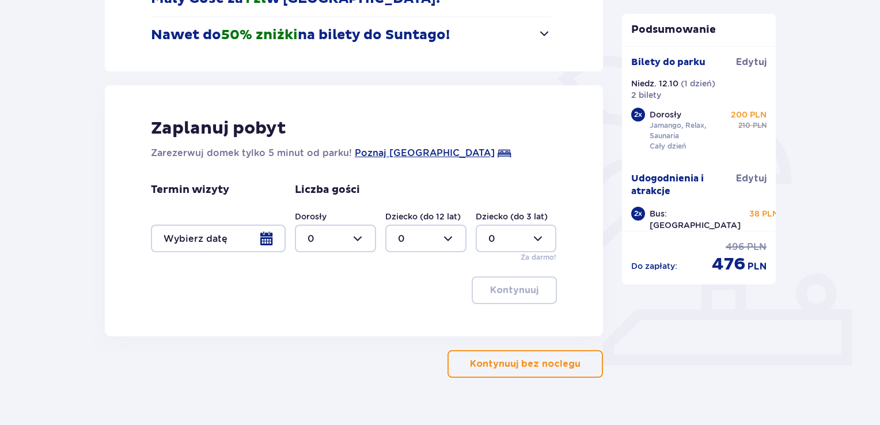
scroll to position [230, 0]
click at [500, 356] on button "Kontynuuj bez noclegu" at bounding box center [526, 364] width 156 height 28
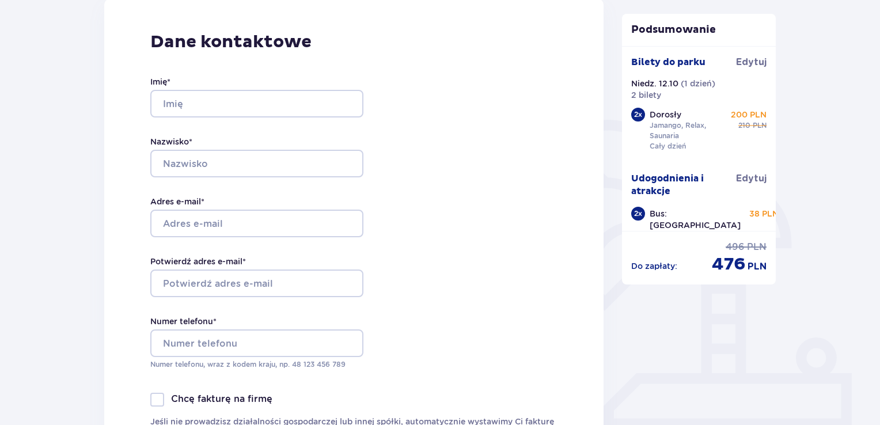
scroll to position [172, 0]
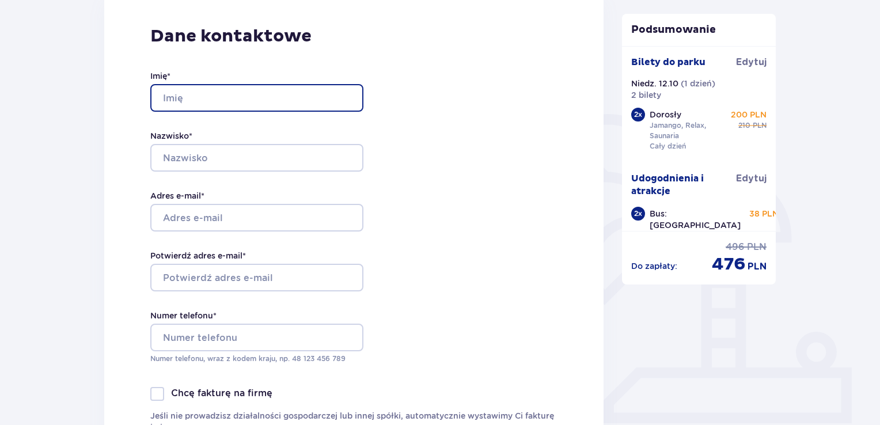
click at [199, 89] on input "Imię *" at bounding box center [256, 98] width 213 height 28
type input "Andrii"
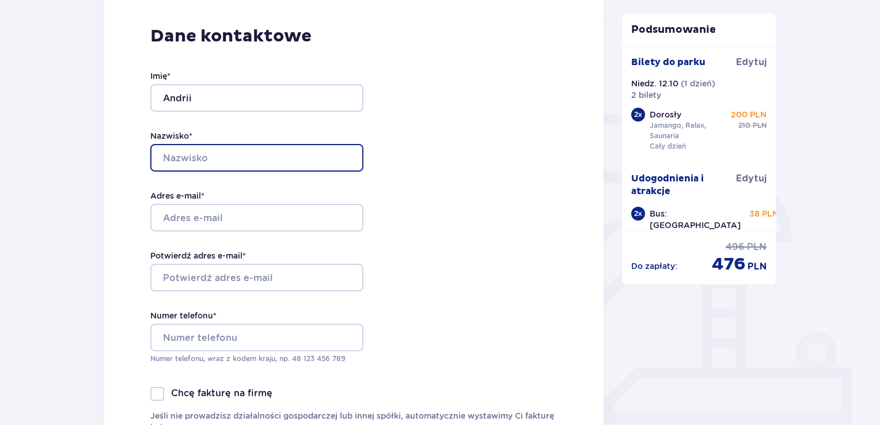
drag, startPoint x: 187, startPoint y: 156, endPoint x: 188, endPoint y: 162, distance: 5.9
click at [187, 156] on input "Nazwisko *" at bounding box center [256, 158] width 213 height 28
type input "Davydenko"
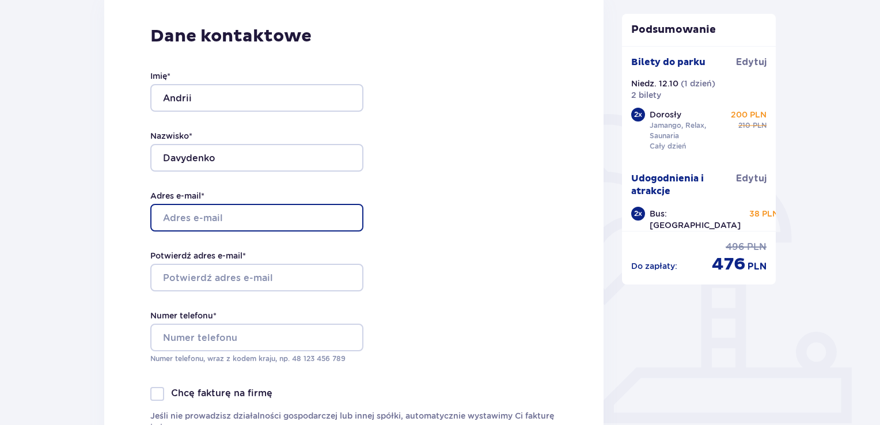
click at [220, 210] on input "Adres e-mail *" at bounding box center [256, 218] width 213 height 28
type input "dav1dcrpt09@gmail.com"
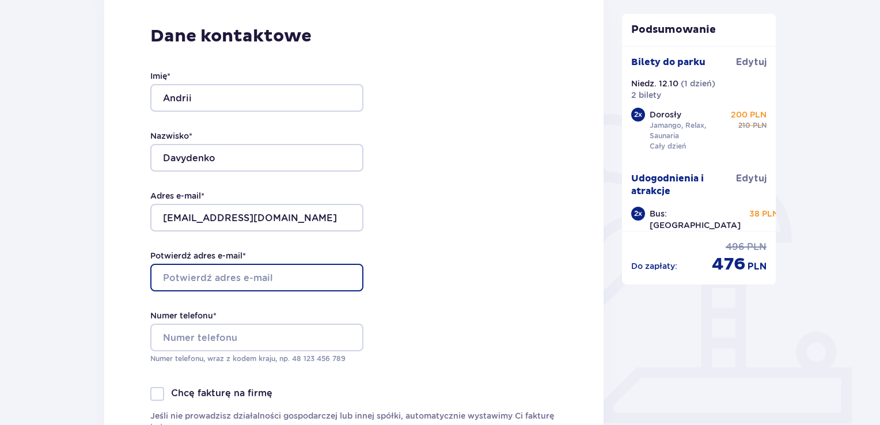
drag, startPoint x: 222, startPoint y: 280, endPoint x: 222, endPoint y: 289, distance: 9.2
click at [222, 281] on input "Potwierdź adres e-mail *" at bounding box center [256, 278] width 213 height 28
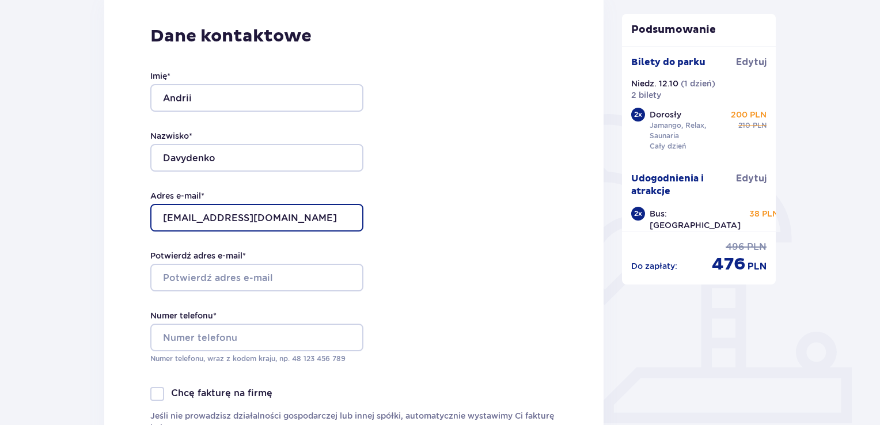
click at [294, 220] on input "dav1dcrpt09@gmail.com" at bounding box center [256, 218] width 213 height 28
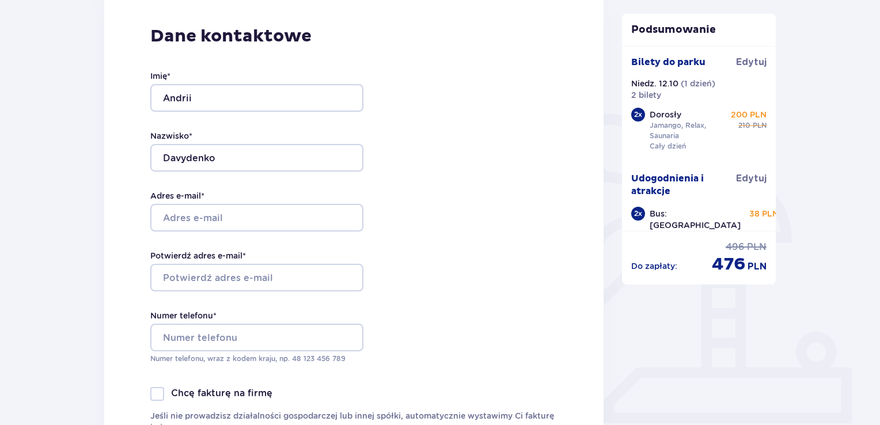
click at [392, 259] on div "Dane kontaktowe Imię * Andrii Nazwisko * Davydenko Adres e-mail * Potwierdź adr…" at bounding box center [354, 237] width 500 height 489
click at [274, 208] on input "Adres e-mail *" at bounding box center [256, 218] width 213 height 28
type input "[EMAIL_ADDRESS][DOMAIN_NAME]"
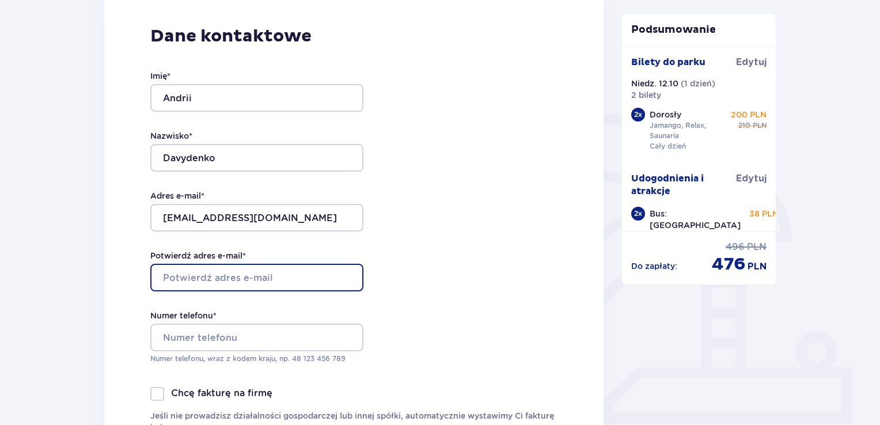
click at [275, 279] on input "Potwierdź adres e-mail *" at bounding box center [256, 278] width 213 height 28
type input "[EMAIL_ADDRESS][DOMAIN_NAME]"
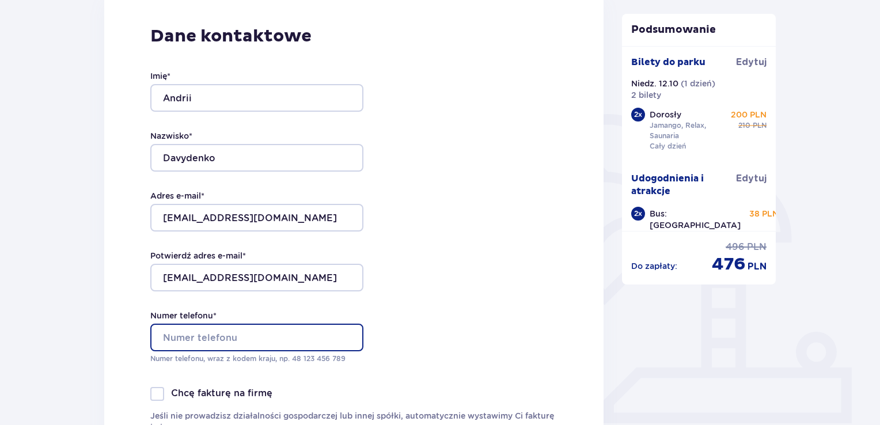
click at [248, 333] on input "Numer telefonu *" at bounding box center [256, 338] width 213 height 28
type input "+48579109317"
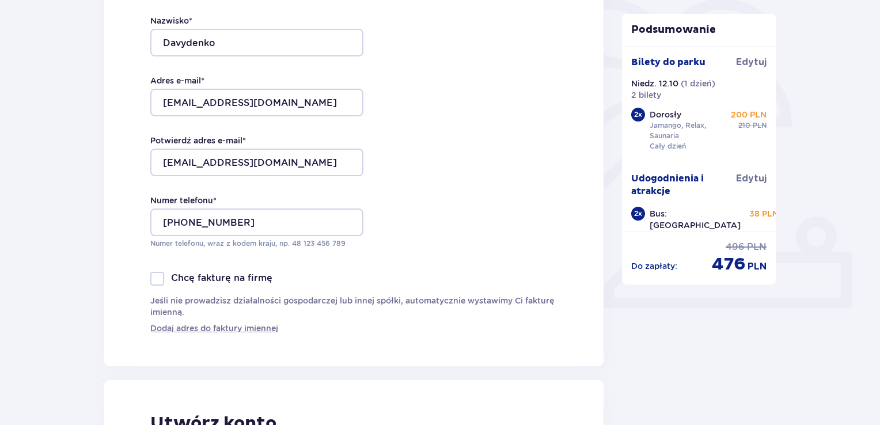
click at [383, 259] on div "Dane kontaktowe Imię * Andrii Nazwisko * Davydenko Adres e-mail * davydenkoandr…" at bounding box center [354, 122] width 500 height 489
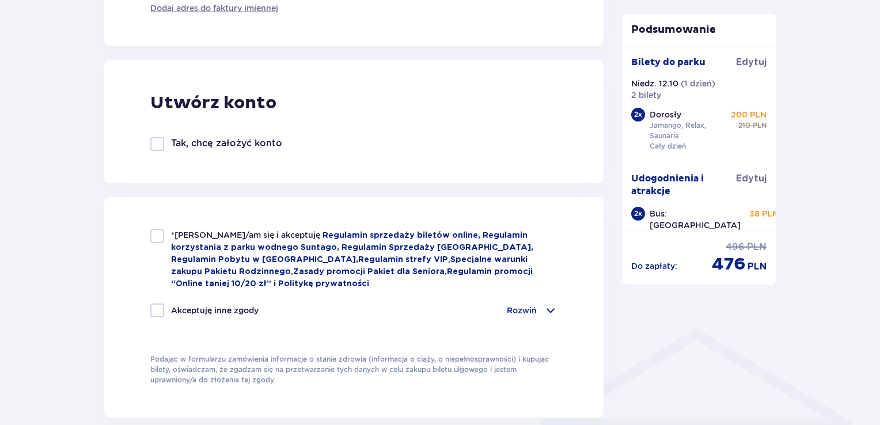
scroll to position [633, 0]
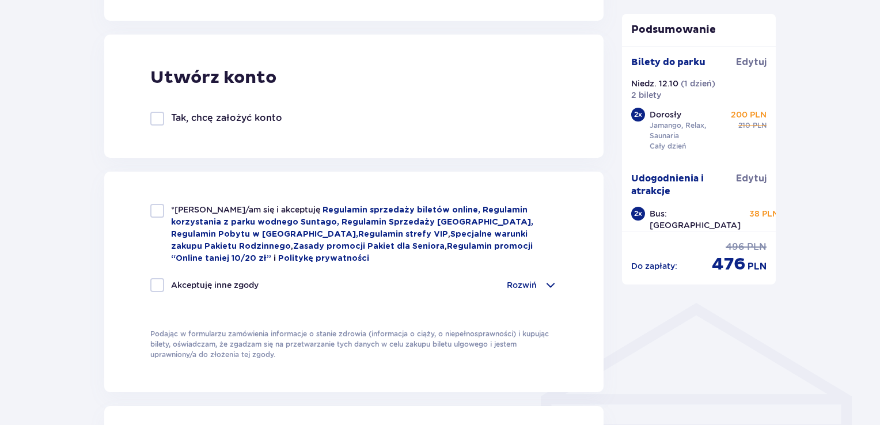
click at [162, 211] on div at bounding box center [157, 211] width 14 height 14
checkbox input "true"
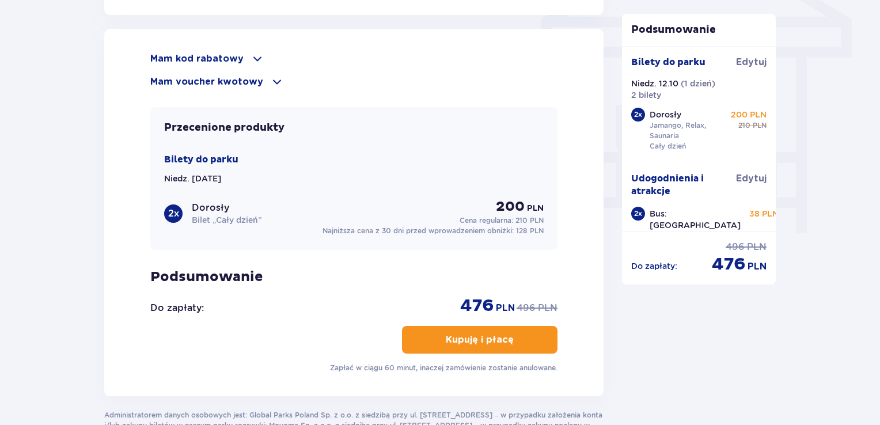
scroll to position [1036, 0]
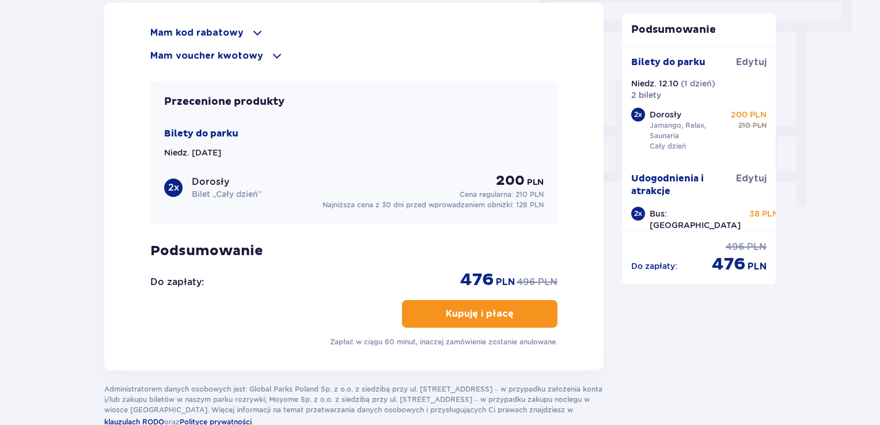
click at [454, 317] on p "Kupuję i płacę" at bounding box center [480, 314] width 68 height 13
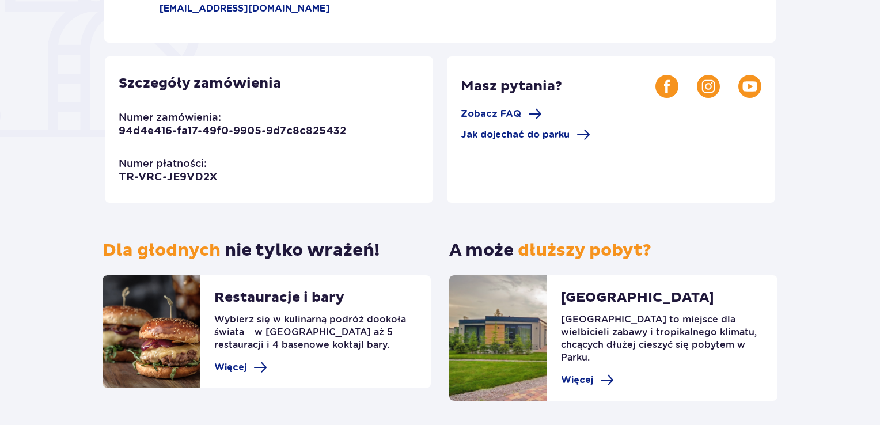
scroll to position [58, 0]
